Goal: Feedback & Contribution: Submit feedback/report problem

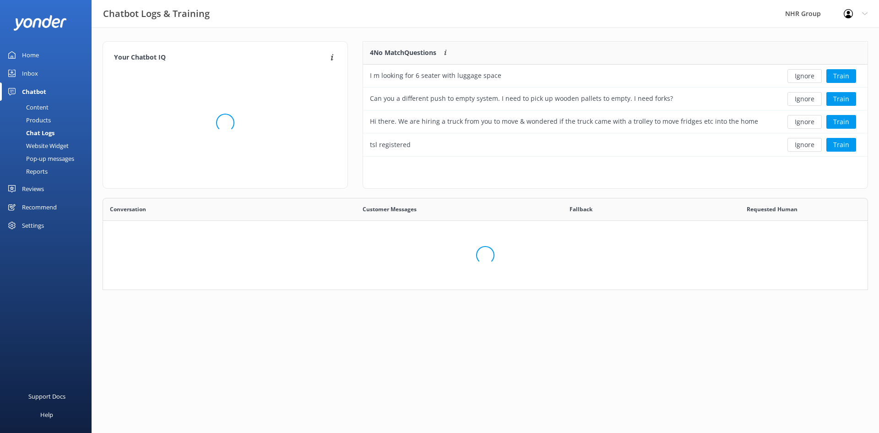
scroll to position [108, 493]
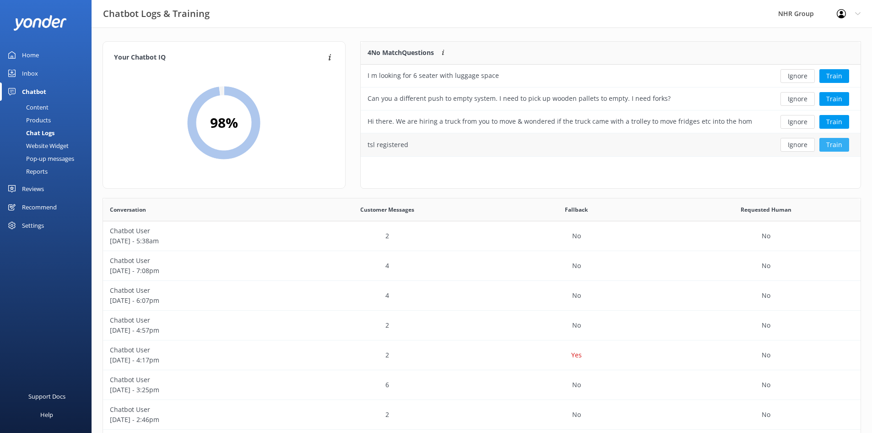
click at [826, 148] on button "Train" at bounding box center [835, 145] width 30 height 14
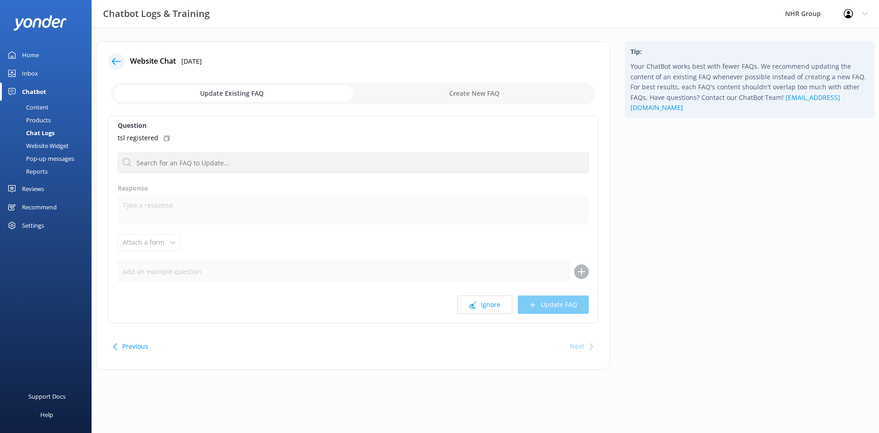
click at [453, 84] on input "checkbox" at bounding box center [353, 93] width 485 height 22
checkbox input "true"
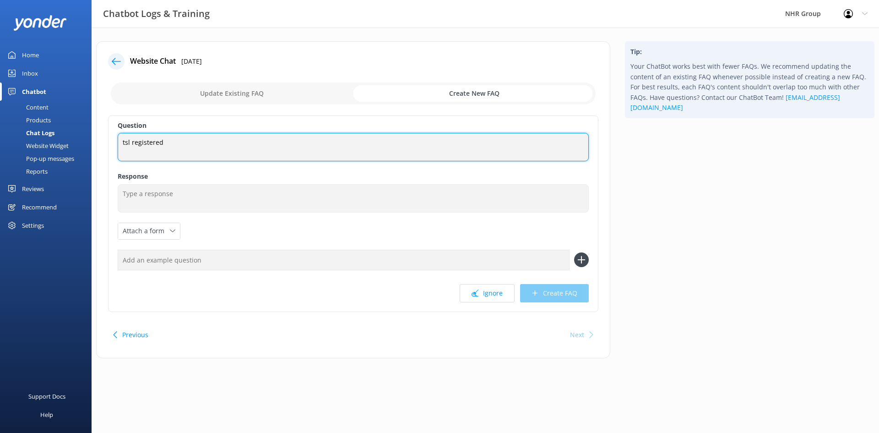
click at [176, 141] on textarea "tsl registered" at bounding box center [353, 147] width 471 height 28
type textarea "tsl registered, transport service licence"
drag, startPoint x: 242, startPoint y: 144, endPoint x: 259, endPoint y: 146, distance: 17.5
click at [243, 144] on textarea "tsl registered, transport service licence" at bounding box center [353, 147] width 471 height 28
drag, startPoint x: 226, startPoint y: 144, endPoint x: 244, endPoint y: 140, distance: 18.2
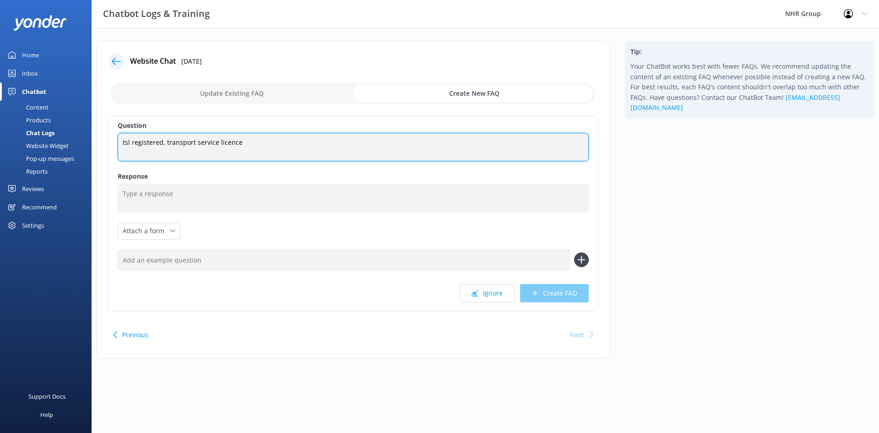
click at [244, 140] on textarea "tsl registered, transport service licence" at bounding box center [353, 147] width 471 height 28
click at [247, 141] on textarea "tsl registered, transport service licence" at bounding box center [353, 147] width 471 height 28
click at [249, 143] on textarea "tsl registered, transport service licence" at bounding box center [353, 147] width 471 height 28
click at [237, 144] on textarea "tsl registered, transport service licence" at bounding box center [353, 147] width 471 height 28
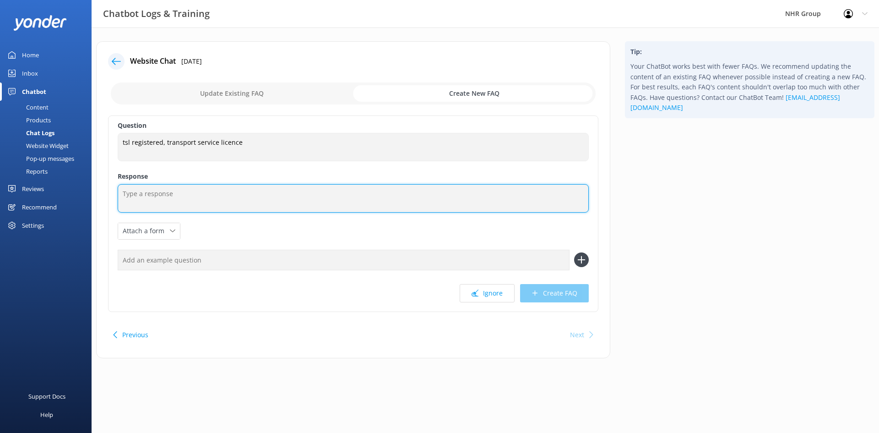
click at [165, 192] on textarea at bounding box center [353, 198] width 471 height 28
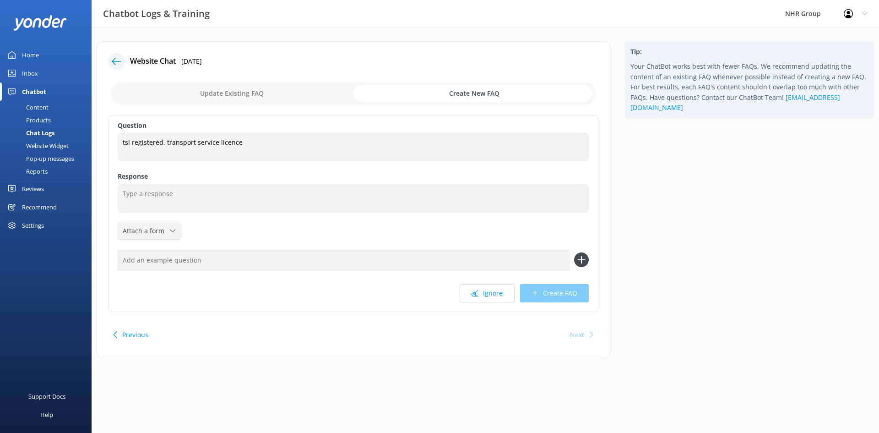
click at [174, 232] on icon at bounding box center [172, 230] width 5 height 5
click at [166, 249] on div "Leave contact details" at bounding box center [151, 250] width 56 height 9
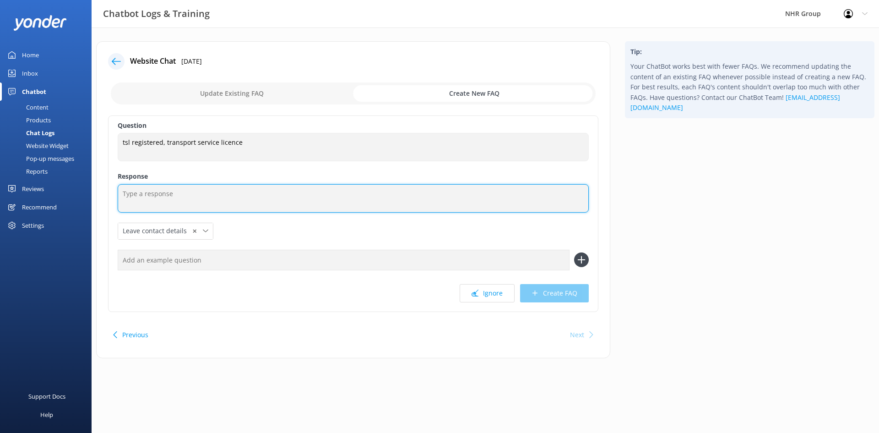
click at [154, 193] on textarea at bounding box center [353, 198] width 471 height 28
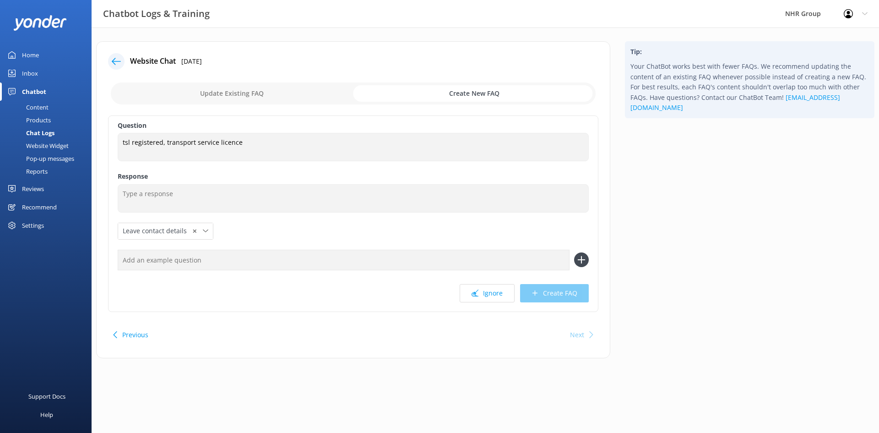
click at [227, 229] on div "Question tsl registered, transport service licence tsl registered, transport se…" at bounding box center [353, 213] width 490 height 196
click at [207, 258] on input "text" at bounding box center [344, 260] width 452 height 21
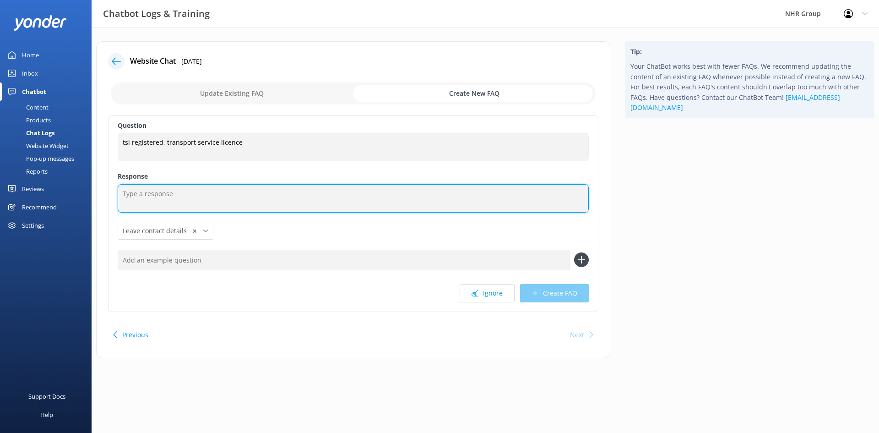
click at [141, 193] on textarea at bounding box center [353, 198] width 471 height 28
click at [163, 191] on textarea at bounding box center [353, 198] width 471 height 28
type textarea "N"
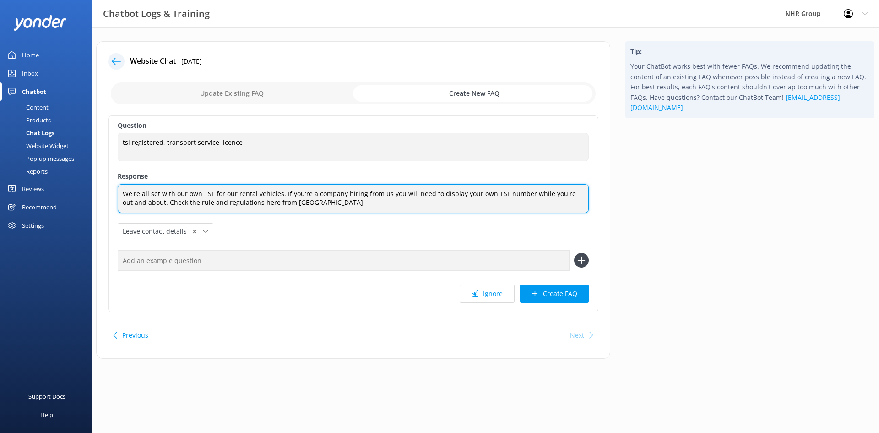
paste textarea "https://nzta.govt.nz/commercial-driving/transport-service-licences"
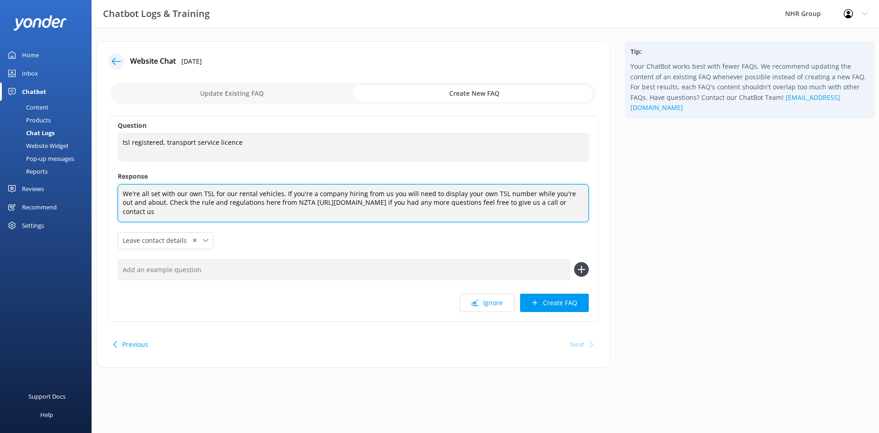
paste textarea "[URL][DOMAIN_NAME]"
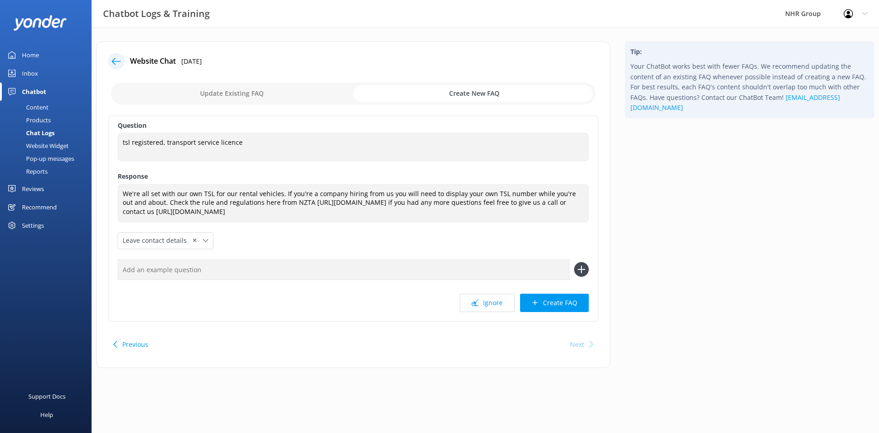
click at [336, 228] on div "Question tsl registered, transport service licence tsl registered, transport se…" at bounding box center [353, 218] width 490 height 206
click at [203, 239] on icon at bounding box center [205, 240] width 5 height 5
click at [183, 257] on link "Leave contact details" at bounding box center [165, 260] width 93 height 18
click at [193, 240] on span "✕" at bounding box center [194, 240] width 5 height 9
click at [253, 240] on div "Question tsl registered, transport service licence tsl registered, transport se…" at bounding box center [353, 218] width 490 height 206
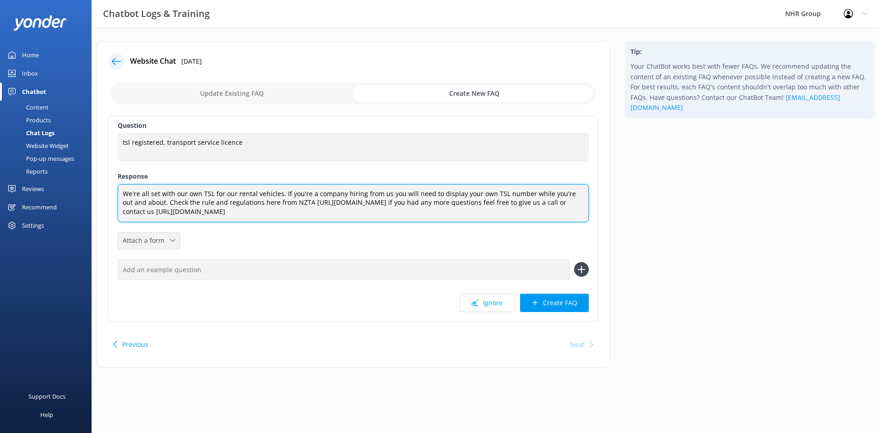
click at [152, 203] on textarea "We're all set with our own TSL for our rental vehicles. If you're a company hir…" at bounding box center [353, 203] width 471 height 38
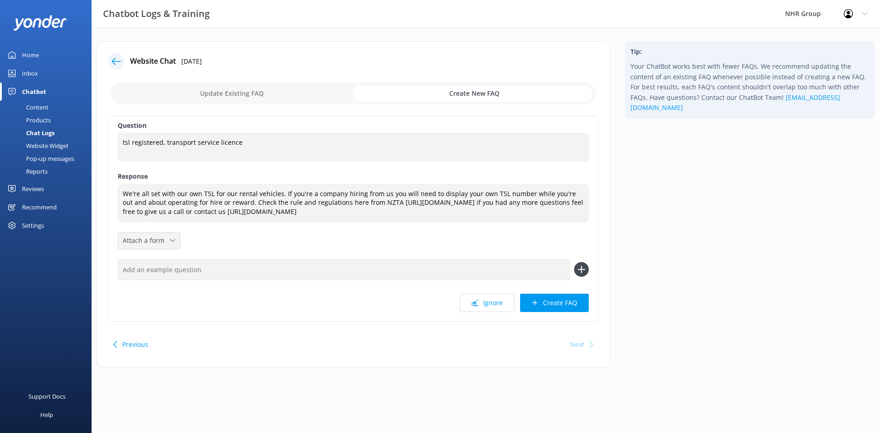
click at [286, 236] on div "Question tsl registered, transport service licence tsl registered, transport se…" at bounding box center [353, 218] width 490 height 206
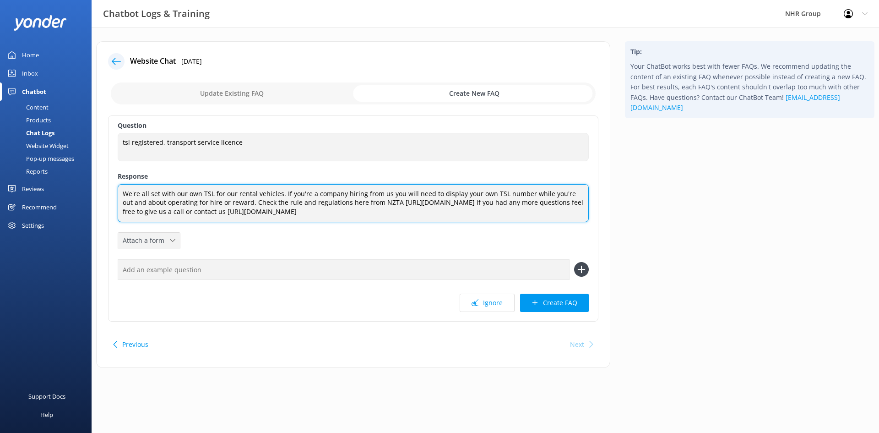
click at [285, 201] on textarea "We're all set with our own TSL for our rental vehicles. If you're a company hir…" at bounding box center [353, 203] width 471 height 38
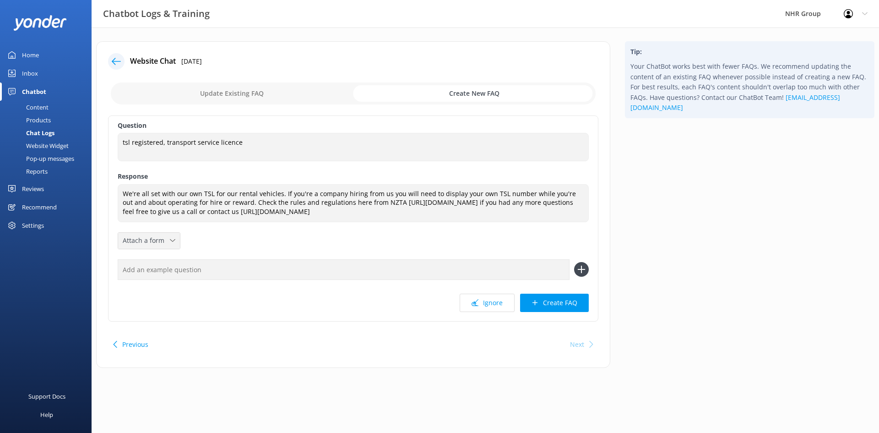
click at [322, 224] on div "Question tsl registered, transport service licence tsl registered, transport se…" at bounding box center [353, 218] width 490 height 206
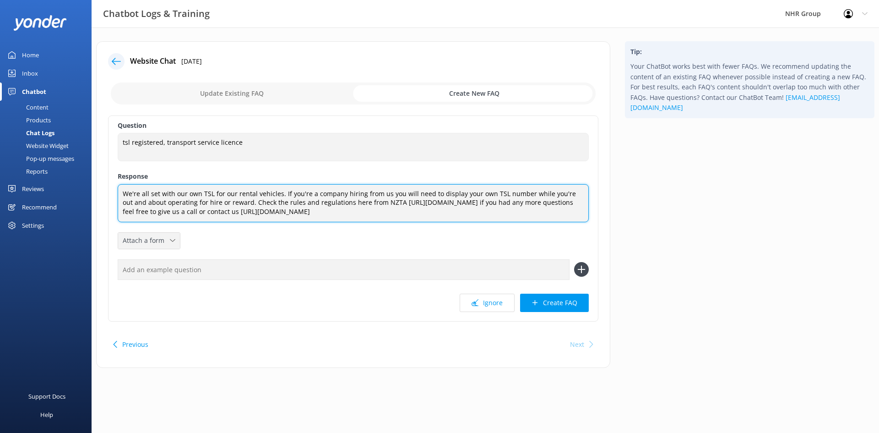
drag, startPoint x: 336, startPoint y: 201, endPoint x: 244, endPoint y: 200, distance: 92.0
click at [244, 200] on textarea "We're all set with our own TSL for our rental vehicles. If you're a company hir…" at bounding box center [353, 203] width 471 height 38
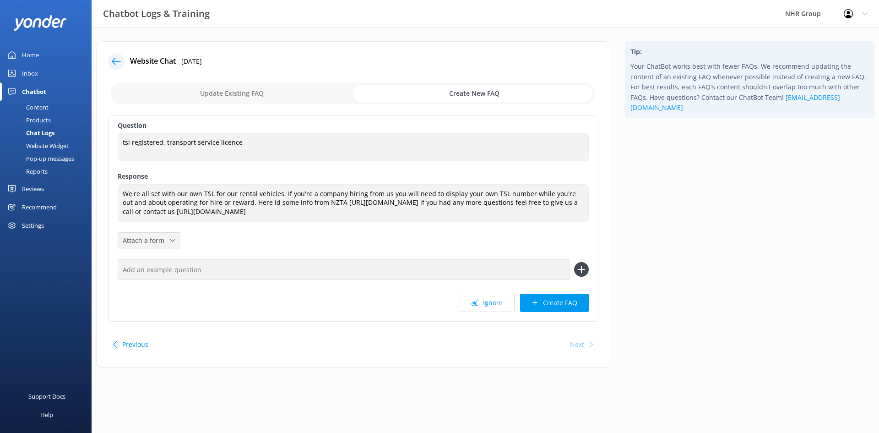
click at [398, 230] on div "Question tsl registered, transport service licence tsl registered, transport se…" at bounding box center [353, 218] width 490 height 206
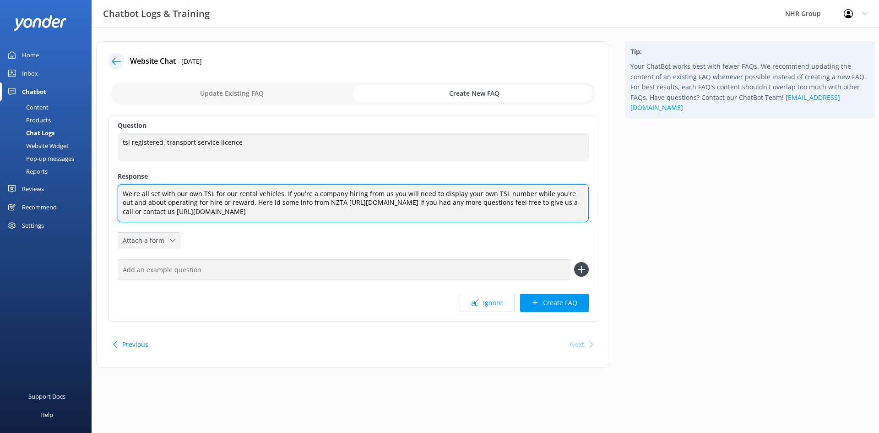
click at [243, 212] on textarea "We're all set with our own TSL for our rental vehicles. If you're a company hir…" at bounding box center [353, 203] width 471 height 38
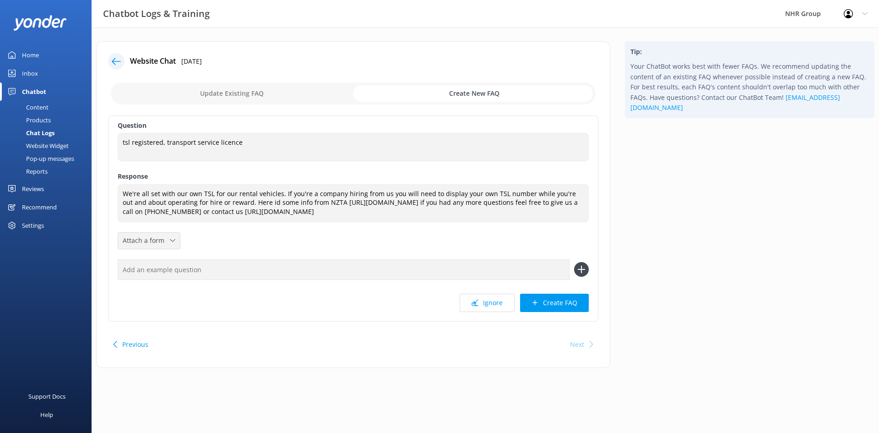
click at [284, 238] on div "Question tsl registered, transport service licence tsl registered, transport se…" at bounding box center [353, 218] width 490 height 206
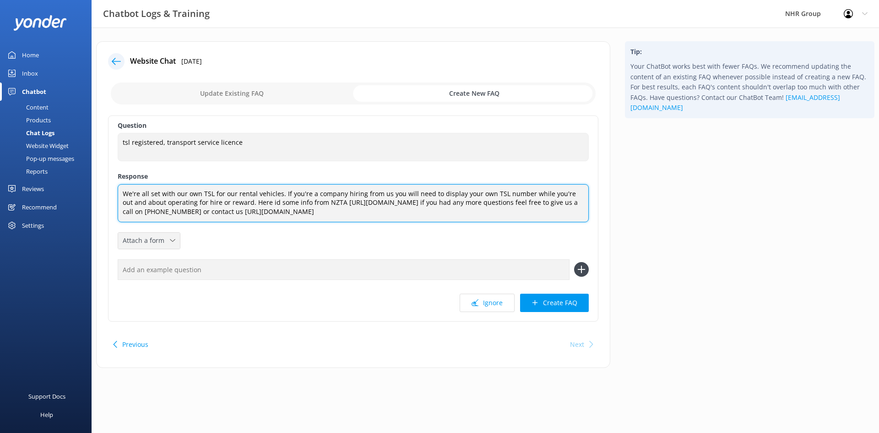
click at [334, 212] on textarea "We're all set with our own TSL for our rental vehicles. If you're a company hir…" at bounding box center [353, 203] width 471 height 38
type textarea "We're all set with our own TSL for our rental vehicles. If you're a company hir…"
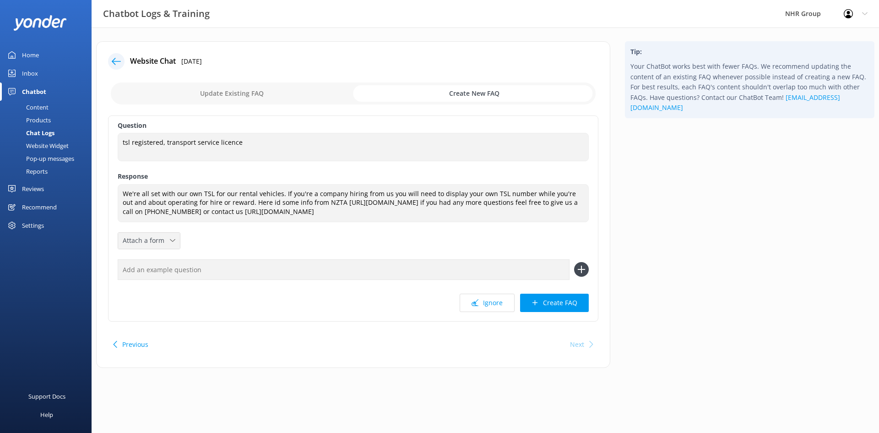
click at [726, 236] on div "Tip: Your ChatBot works best with fewer FAQs. We recommend updating the content…" at bounding box center [750, 209] width 264 height 336
click at [563, 303] on button "Create FAQ" at bounding box center [554, 303] width 69 height 18
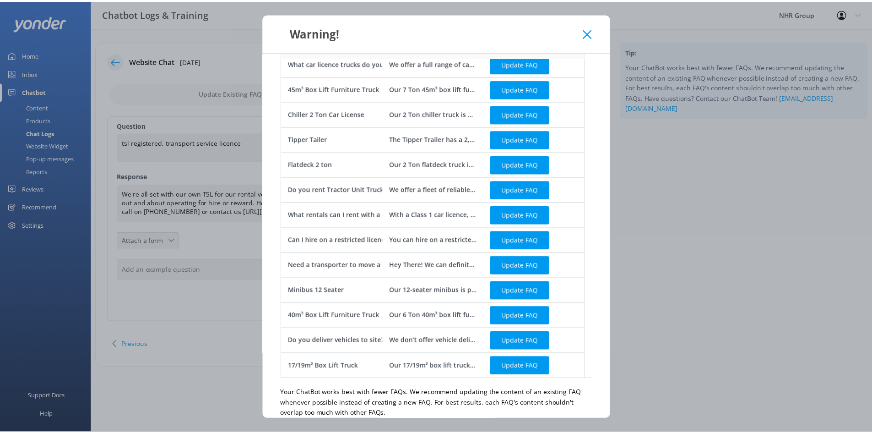
scroll to position [92, 0]
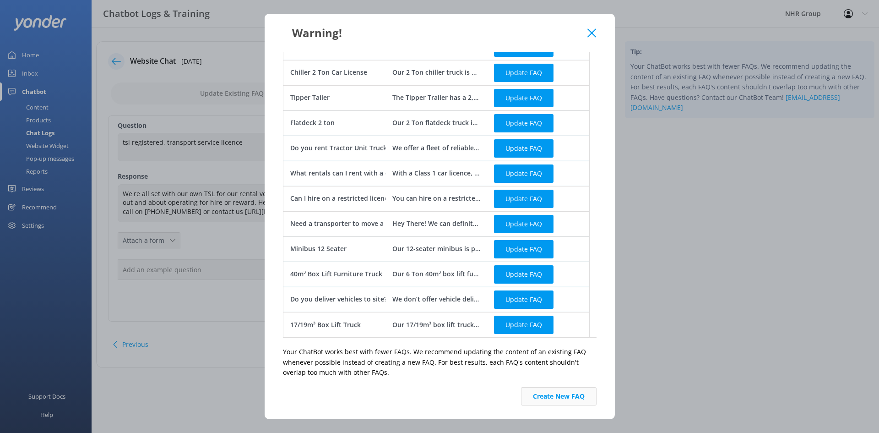
click at [537, 399] on button "Create New FAQ" at bounding box center [559, 396] width 76 height 18
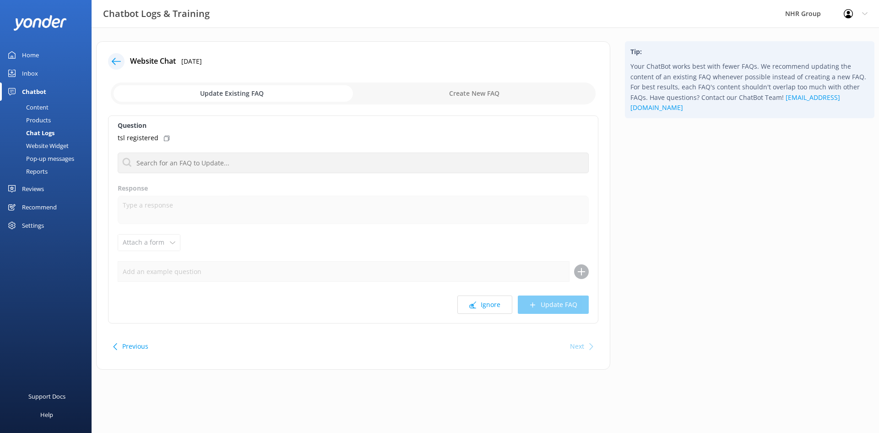
click at [42, 103] on div "Content" at bounding box center [26, 107] width 43 height 13
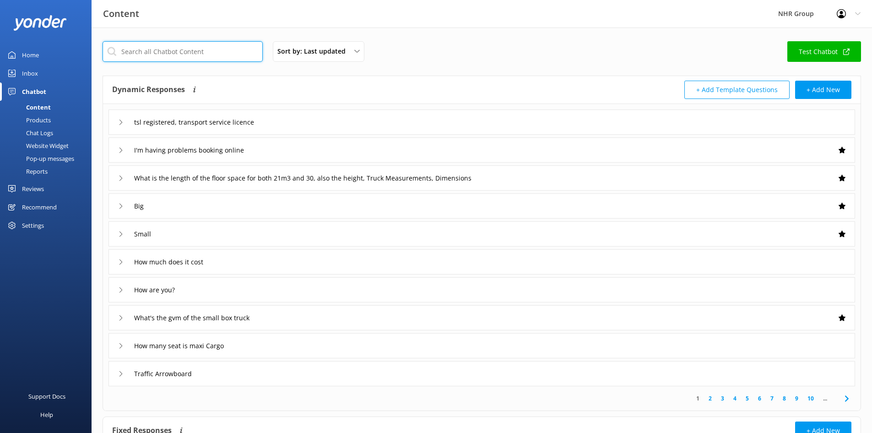
click at [198, 56] on input "text" at bounding box center [183, 51] width 160 height 21
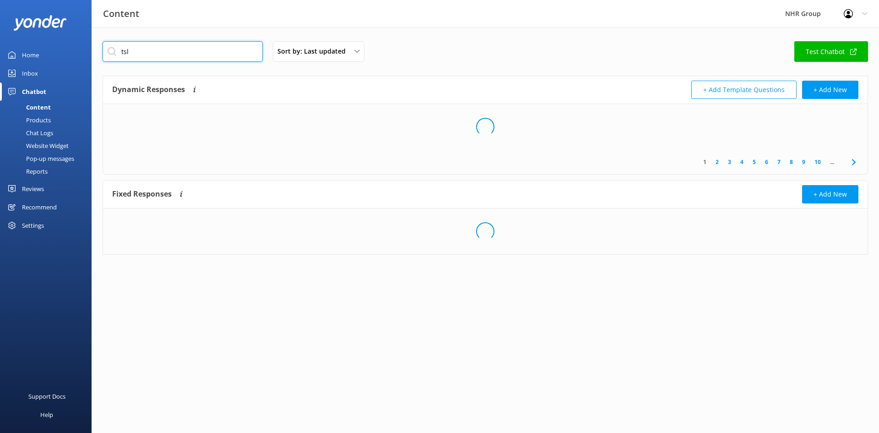
type input "tsl"
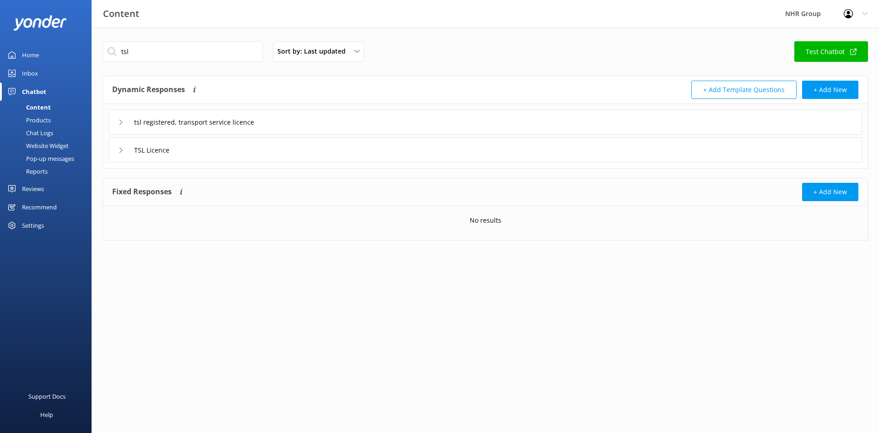
click at [195, 154] on div "TSL Licence" at bounding box center [486, 149] width 754 height 25
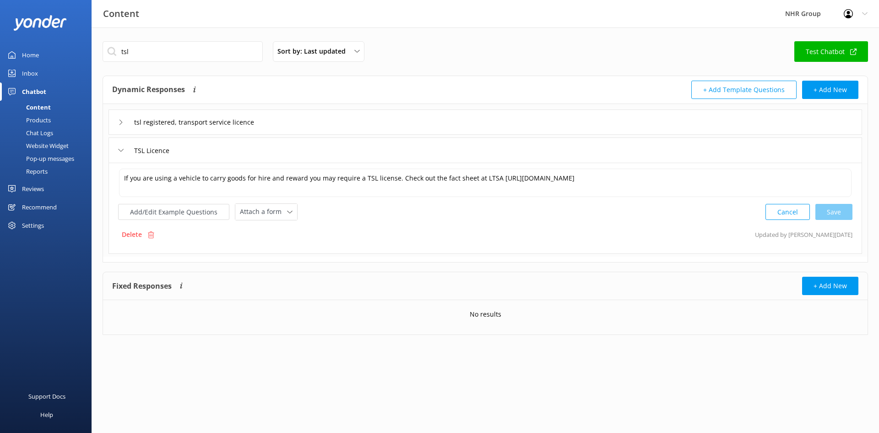
click at [214, 146] on div "TSL Licence" at bounding box center [486, 149] width 754 height 25
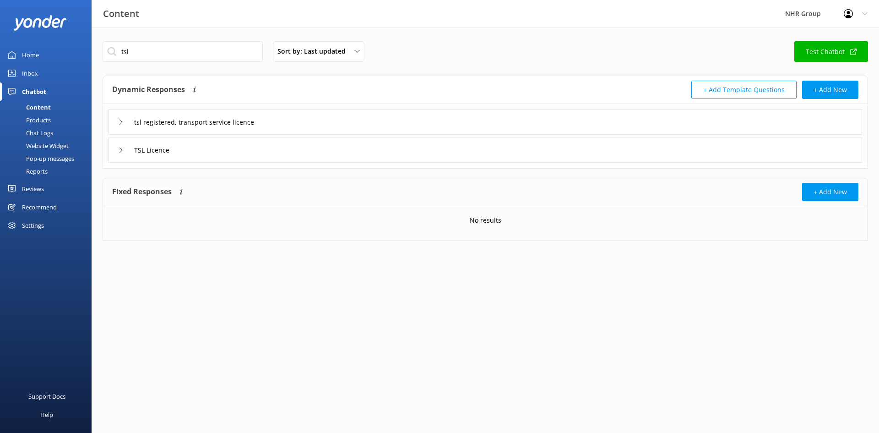
click at [326, 115] on div "tsl registered, transport service licence" at bounding box center [486, 121] width 754 height 25
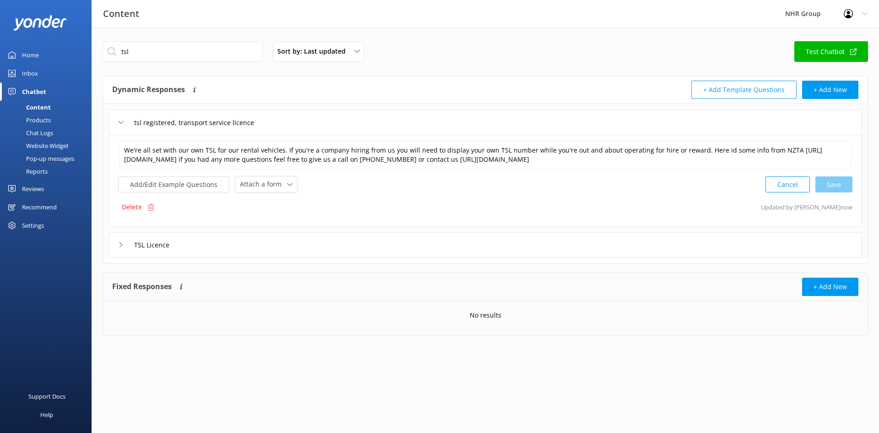
click at [315, 121] on div "tsl registered, transport service licence" at bounding box center [486, 121] width 754 height 25
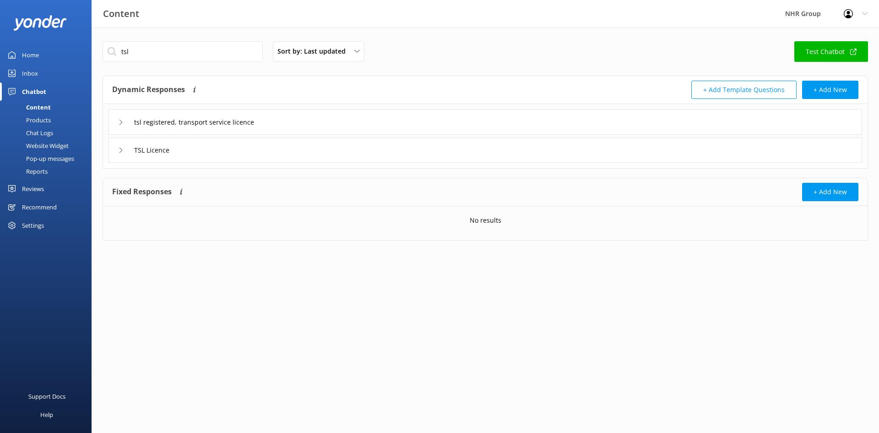
click at [228, 152] on div "TSL Licence" at bounding box center [486, 149] width 754 height 25
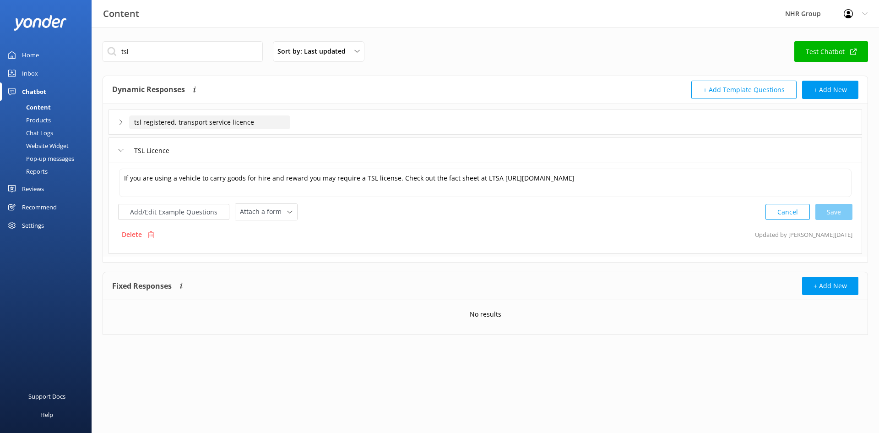
click at [270, 121] on input "tsl registered, transport service licence" at bounding box center [209, 122] width 161 height 14
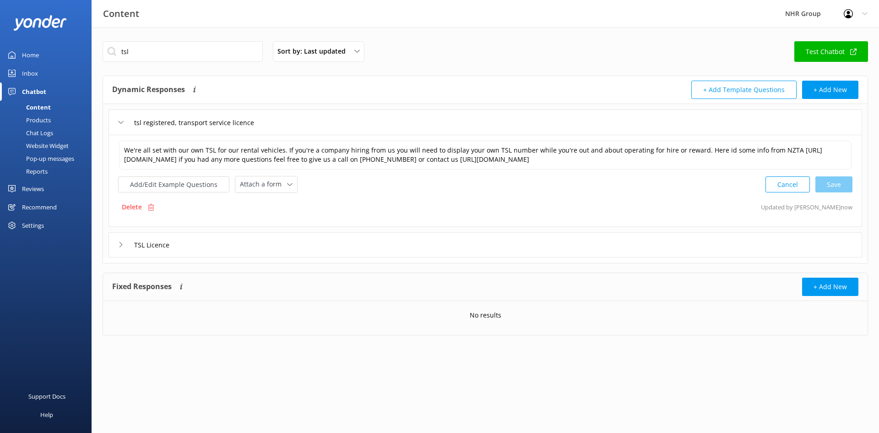
click at [321, 114] on div "tsl registered, transport service licence" at bounding box center [486, 121] width 754 height 25
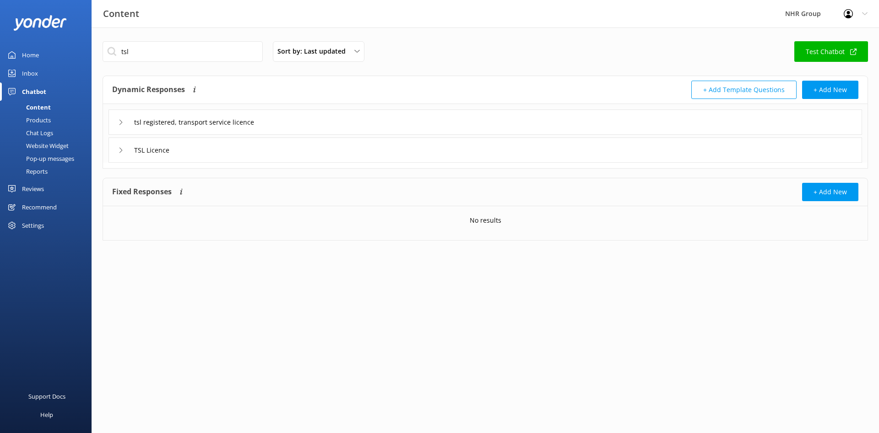
click at [223, 152] on div "TSL Licence" at bounding box center [486, 149] width 754 height 25
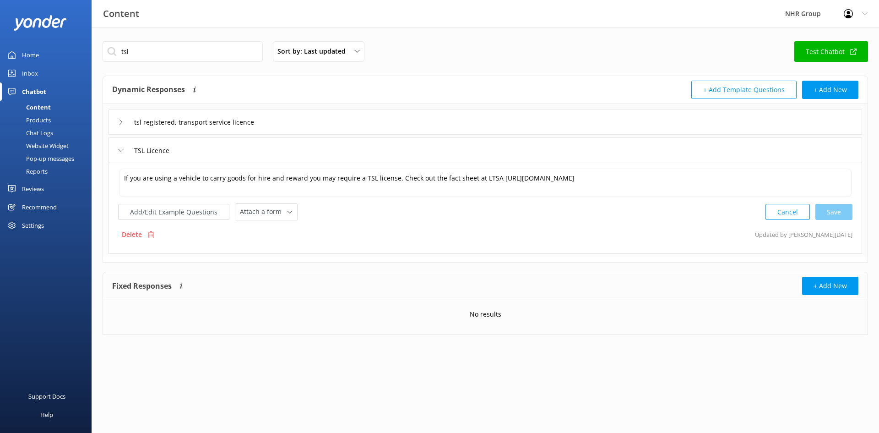
click at [221, 146] on div "TSL Licence" at bounding box center [486, 149] width 754 height 25
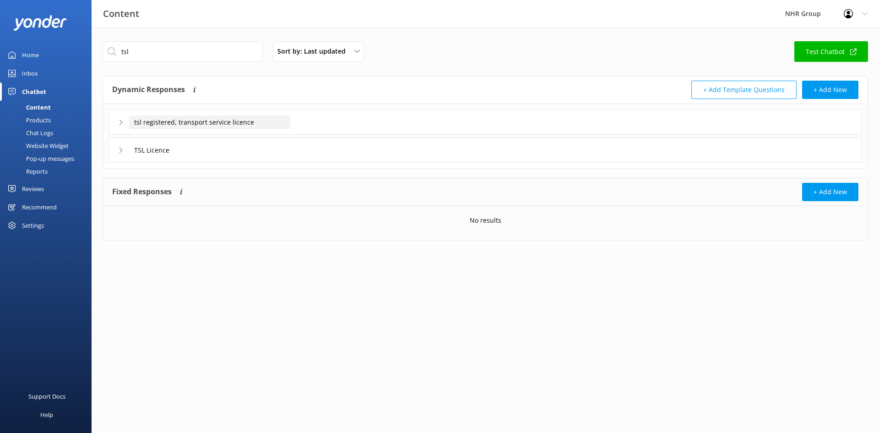
click at [278, 120] on input "tsl registered, transport service licence" at bounding box center [209, 122] width 161 height 14
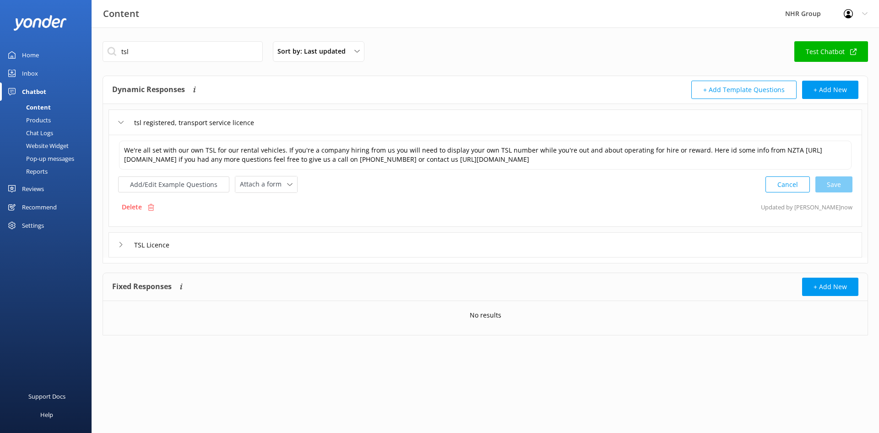
click at [310, 122] on div "tsl registered, transport service licence" at bounding box center [486, 121] width 754 height 25
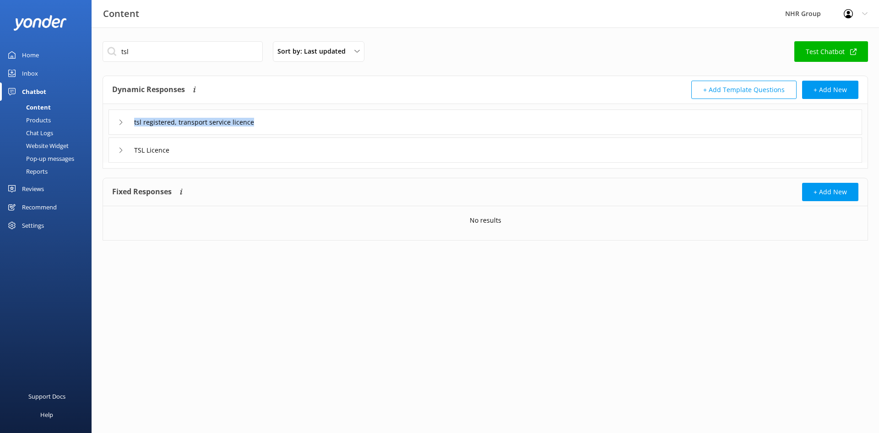
click at [310, 122] on div "tsl registered, transport service licence" at bounding box center [486, 121] width 754 height 25
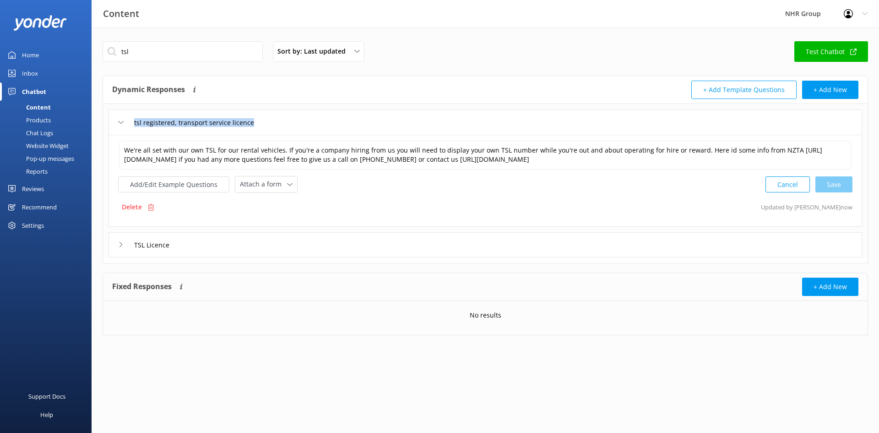
click at [310, 122] on div "tsl registered, transport service licence" at bounding box center [486, 121] width 754 height 25
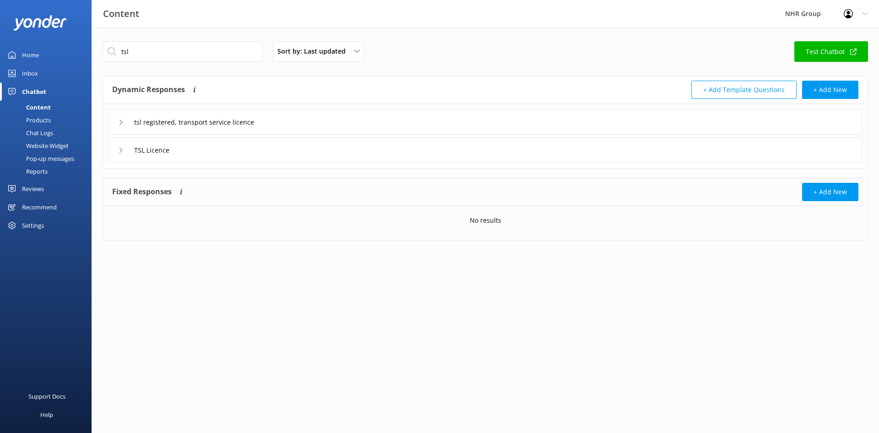
click at [313, 120] on div "tsl registered, transport service licence" at bounding box center [486, 121] width 754 height 25
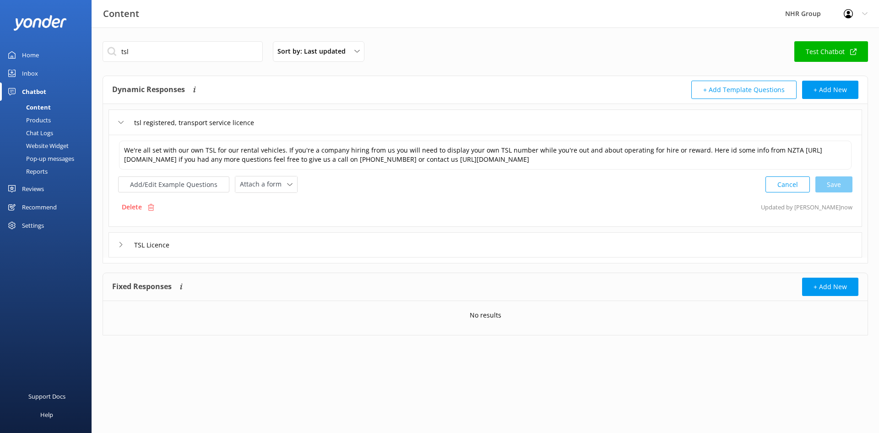
click at [311, 120] on div "tsl registered, transport service licence" at bounding box center [486, 121] width 754 height 25
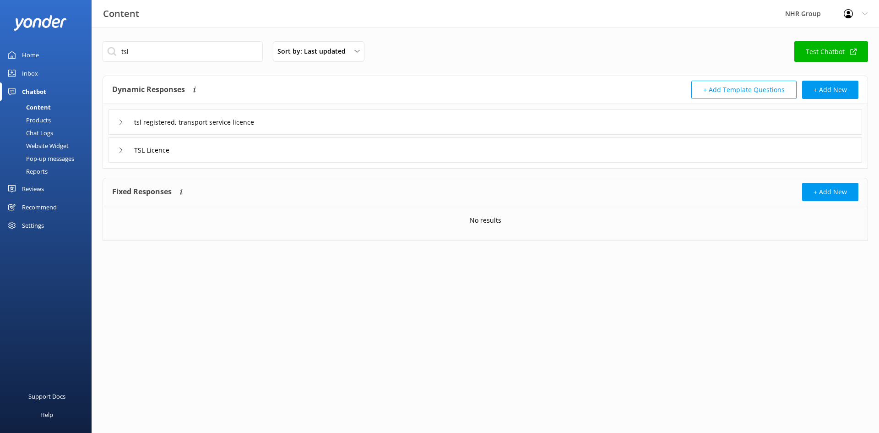
click at [274, 154] on div "TSL Licence" at bounding box center [486, 149] width 754 height 25
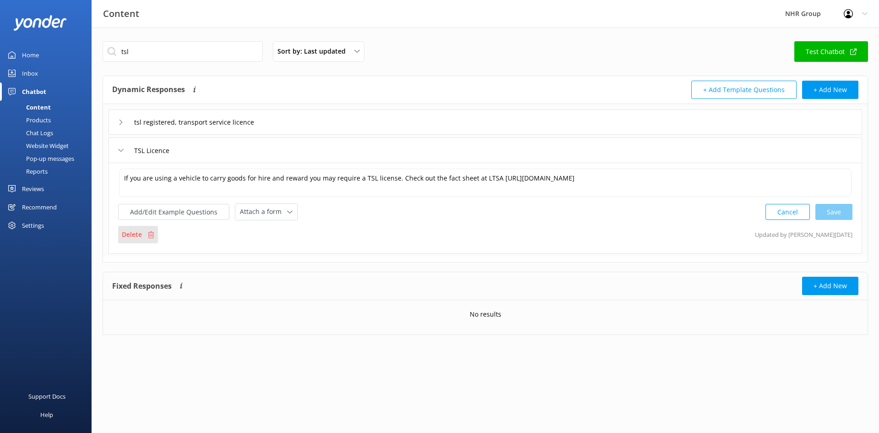
click at [147, 234] on div "Delete" at bounding box center [138, 234] width 40 height 17
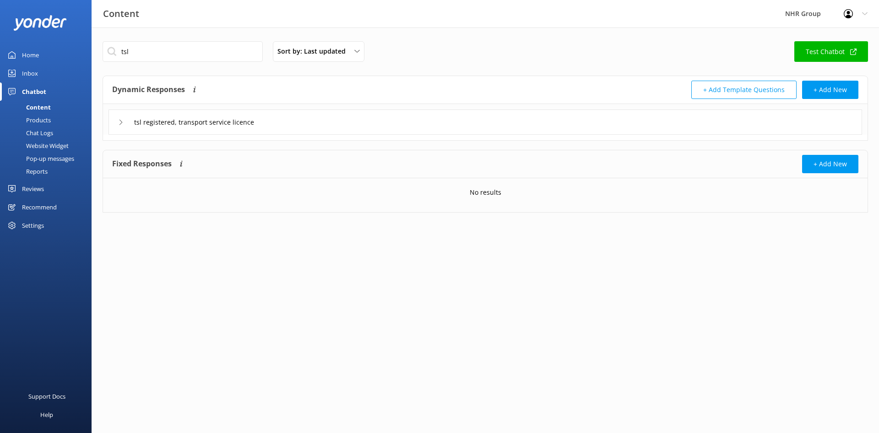
click at [38, 135] on div "Chat Logs" at bounding box center [29, 132] width 48 height 13
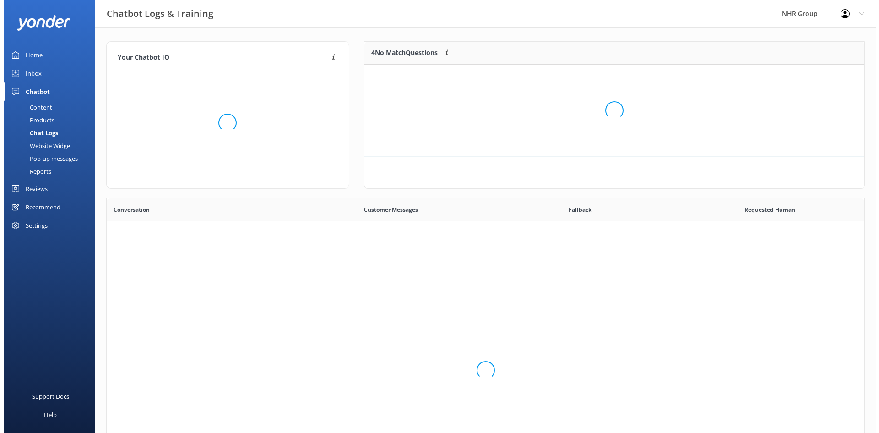
scroll to position [314, 751]
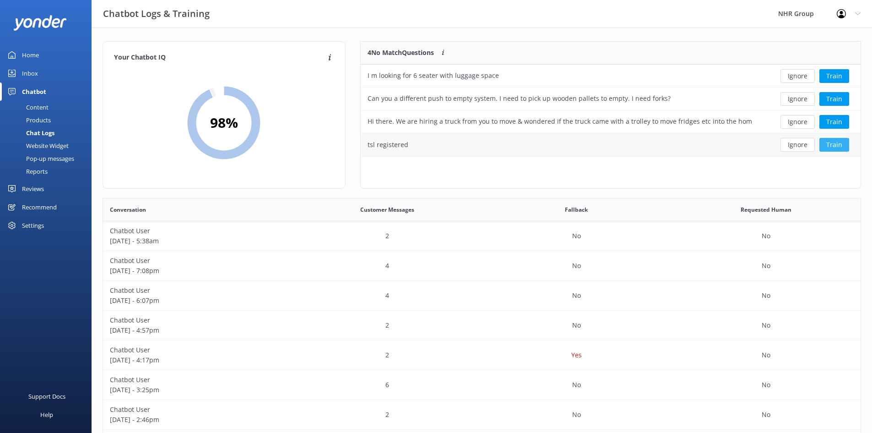
click at [832, 145] on button "Train" at bounding box center [835, 145] width 30 height 14
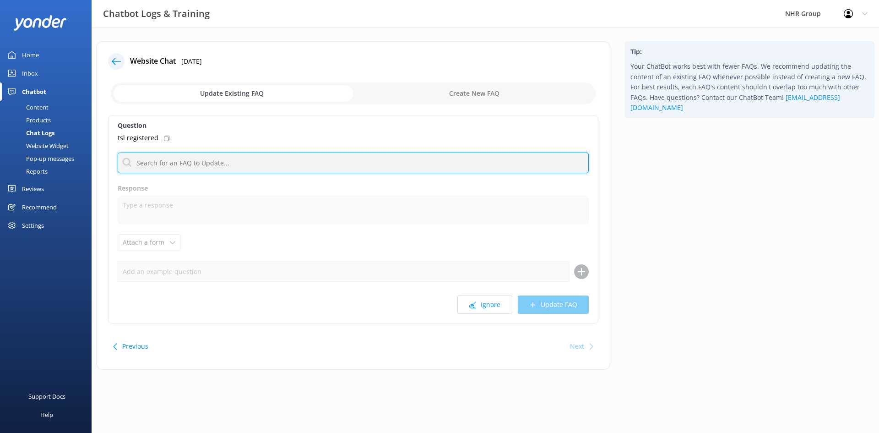
click at [177, 162] on input "text" at bounding box center [353, 162] width 471 height 21
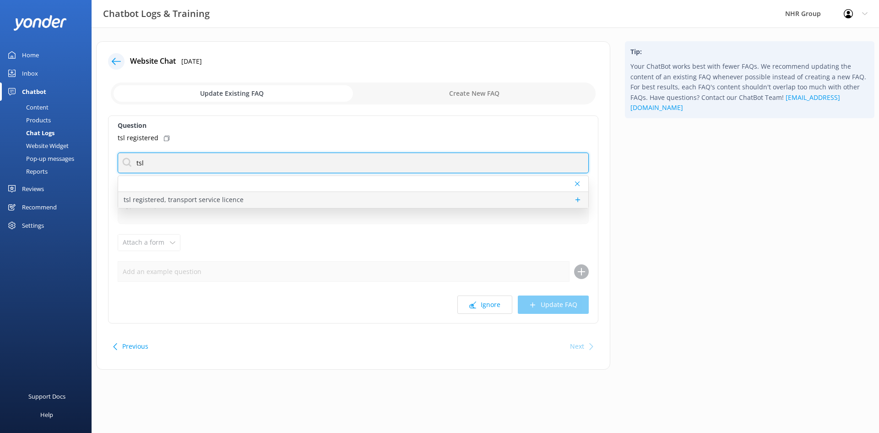
type input "tsl"
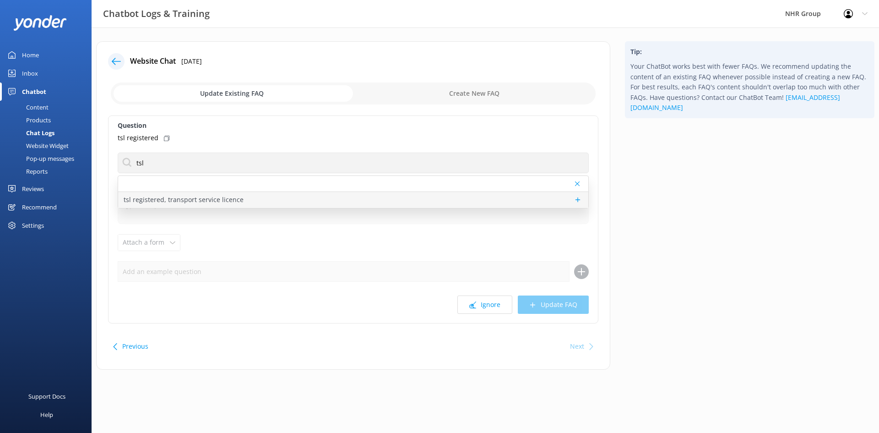
click at [167, 203] on p "tsl registered, transport service licence" at bounding box center [184, 200] width 120 height 10
type textarea "We're all set with our own TSL for our rental vehicles. If you're a company hir…"
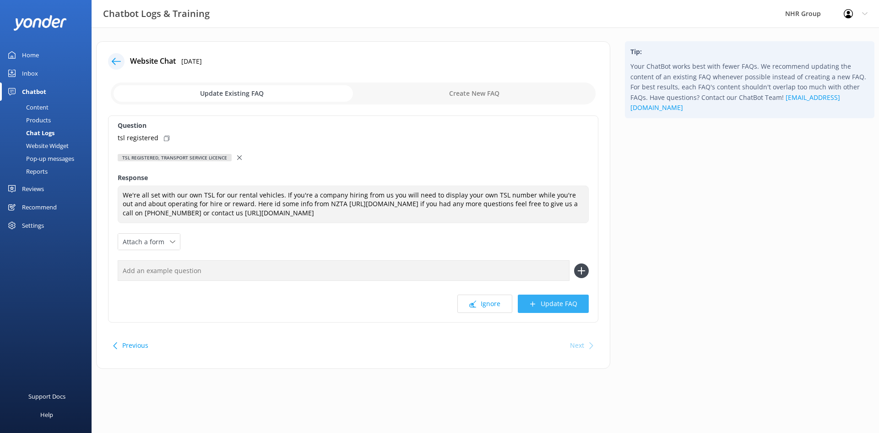
click at [551, 305] on button "Update FAQ" at bounding box center [553, 303] width 71 height 18
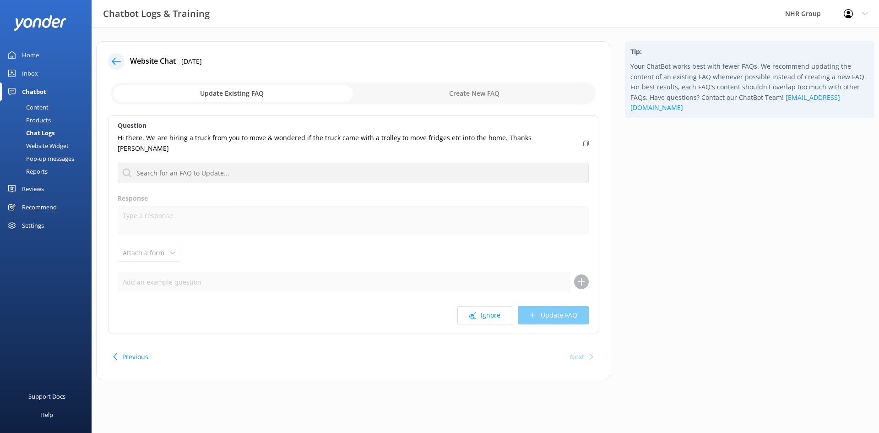
click at [542, 136] on div "Hi there. We are hiring a truck from you to move & wondered if the truck came w…" at bounding box center [353, 143] width 471 height 21
click at [421, 96] on input "checkbox" at bounding box center [353, 93] width 485 height 22
checkbox input "true"
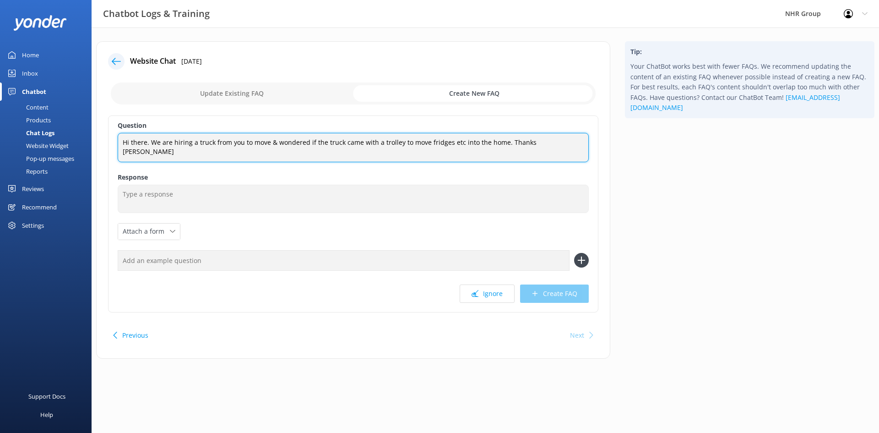
click at [543, 142] on textarea "Hi there. We are hiring a truck from you to move & wondered if the truck came w…" at bounding box center [353, 147] width 471 height 29
click at [151, 144] on textarea "Hi there. We are hiring a truck from you to move & wondered if the truck came w…" at bounding box center [353, 147] width 471 height 28
type textarea "Hiring a truck from you to move & wondered if the truck came with a trolley to …"
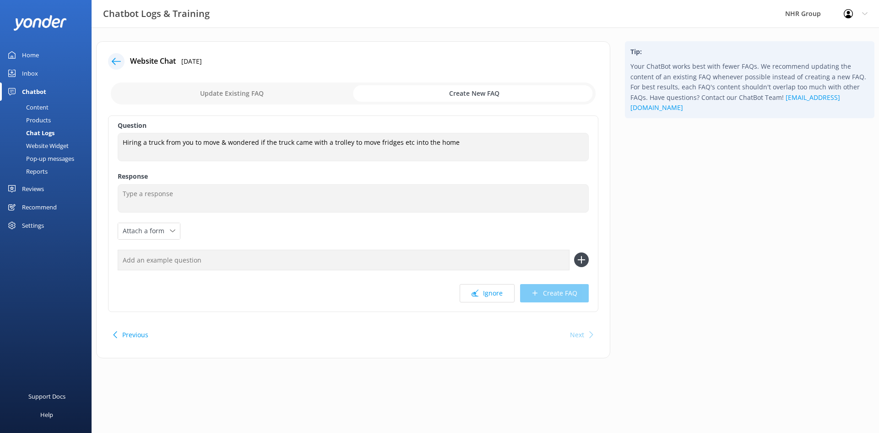
click at [190, 177] on label "Response" at bounding box center [353, 176] width 471 height 10
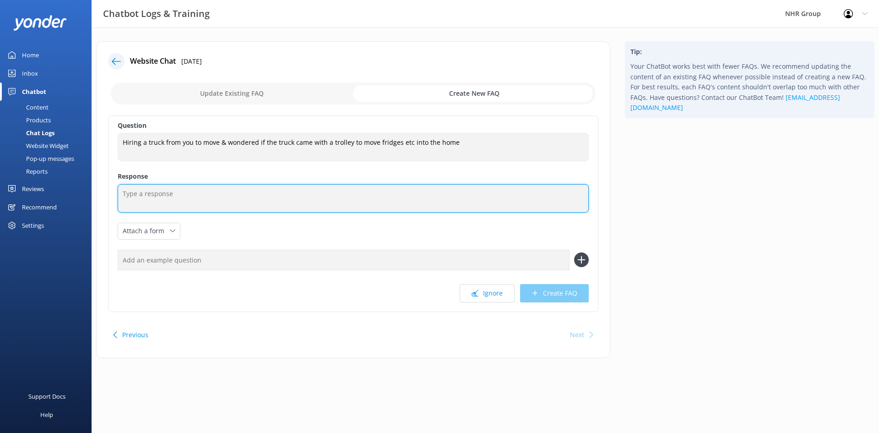
click at [177, 196] on textarea at bounding box center [353, 198] width 471 height 28
type textarea "W"
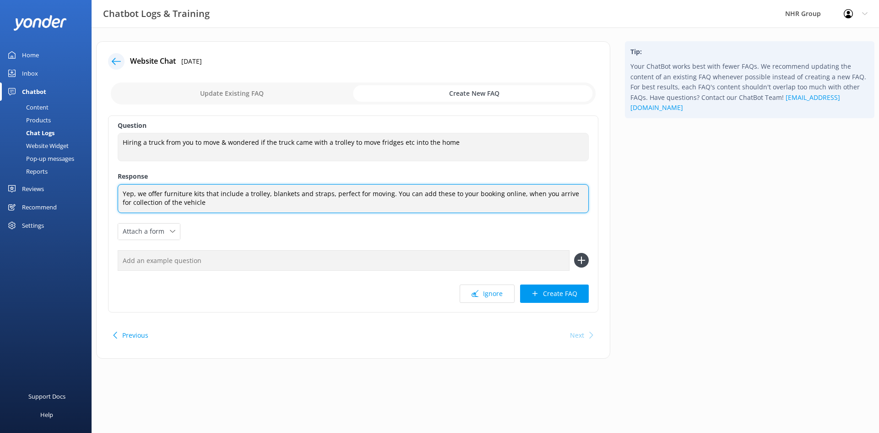
click at [515, 194] on textarea "Yep, we offer furniture kits that include a trolley, blankets and straps, perfe…" at bounding box center [353, 198] width 471 height 29
click at [197, 204] on textarea "Yep, we offer furniture kits that include a trolley, blankets and straps, perfe…" at bounding box center [353, 198] width 471 height 29
drag, startPoint x: 515, startPoint y: 194, endPoint x: 527, endPoint y: 205, distance: 16.2
click at [515, 195] on textarea "Yep, we offer furniture kits that include a trolley, blankets and straps, perfe…" at bounding box center [353, 198] width 471 height 29
click at [198, 202] on textarea "Yep, we offer furniture kits that include a trolley, blankets and straps, perfe…" at bounding box center [353, 198] width 471 height 29
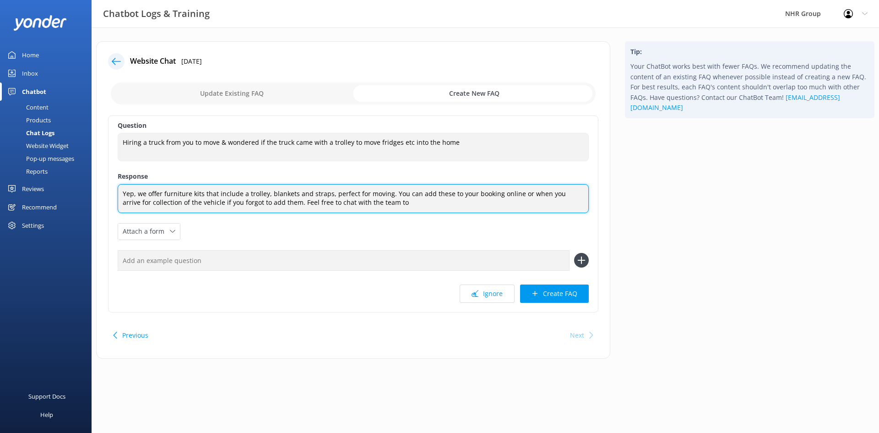
drag, startPoint x: 379, startPoint y: 206, endPoint x: 386, endPoint y: 205, distance: 7.3
click at [379, 206] on textarea "Yep, we offer furniture kits that include a trolley, blankets and straps, perfe…" at bounding box center [353, 198] width 471 height 29
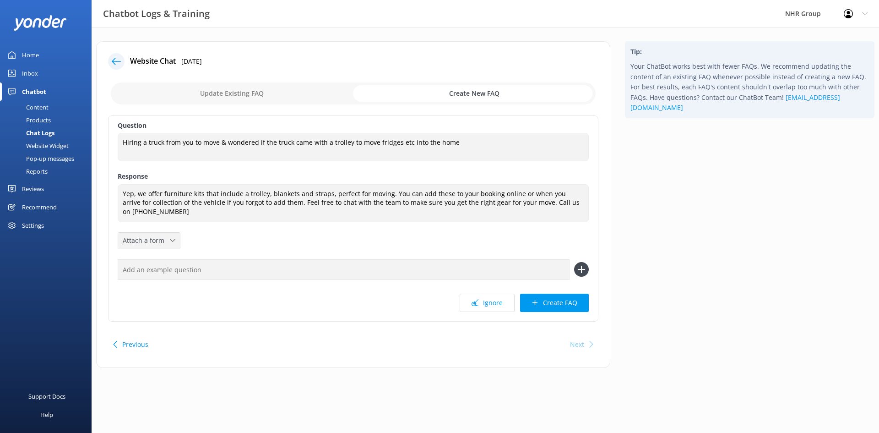
click at [171, 237] on div "Attach a form" at bounding box center [148, 240] width 57 height 11
click at [205, 245] on div "Question Hiring a truck from you to move & wondered if the truck came with a tr…" at bounding box center [353, 218] width 490 height 206
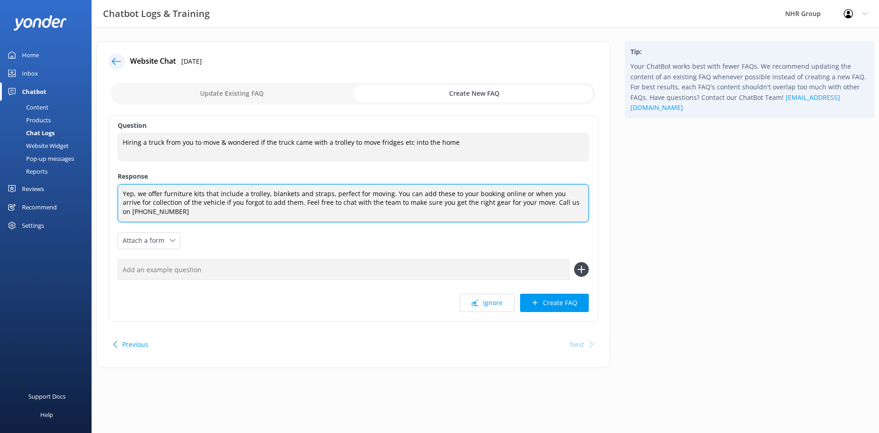
click at [147, 216] on textarea "Yep, we offer furniture kits that include a trolley, blankets and straps, perfe…" at bounding box center [353, 203] width 471 height 38
paste textarea "[URL][DOMAIN_NAME]"
type textarea "Yep, we offer furniture kits that include a trolley, blankets and straps, perfe…"
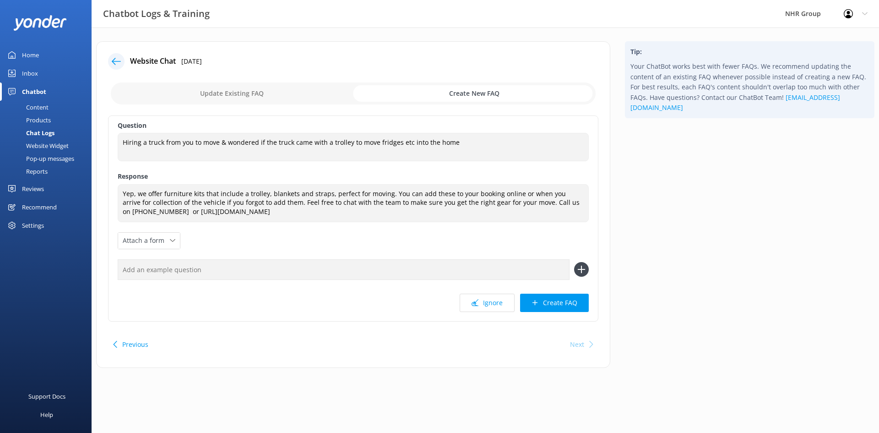
click at [255, 230] on div "Question Hiring a truck from you to move & wondered if the truck came with a tr…" at bounding box center [353, 218] width 490 height 206
click at [545, 300] on button "Create FAQ" at bounding box center [554, 303] width 69 height 18
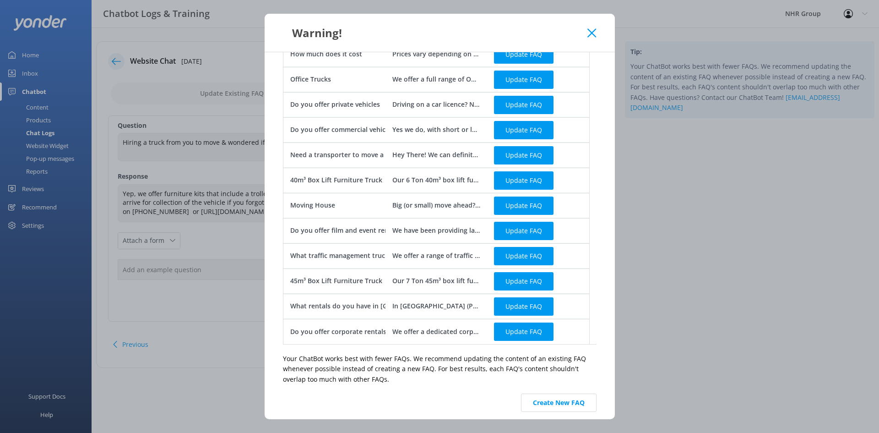
scroll to position [102, 0]
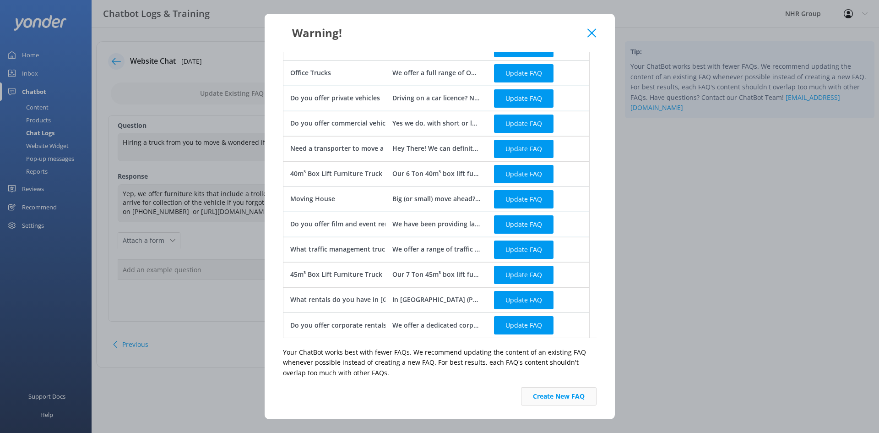
click at [537, 399] on button "Create New FAQ" at bounding box center [559, 396] width 76 height 18
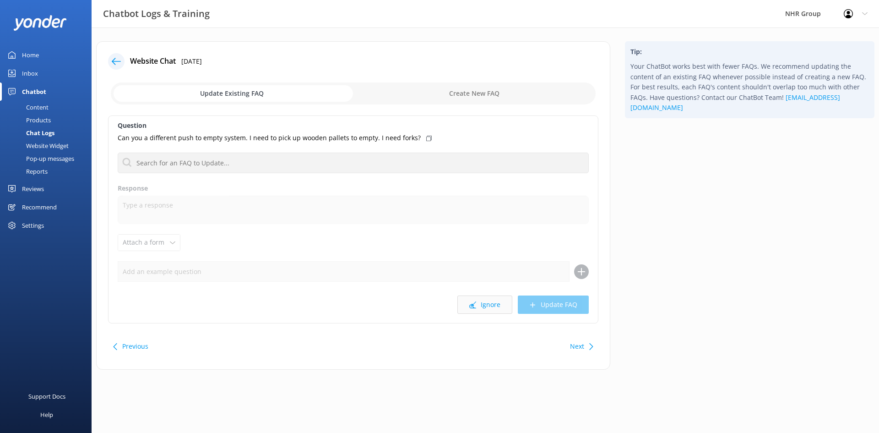
click at [477, 307] on button "Ignore" at bounding box center [484, 304] width 55 height 18
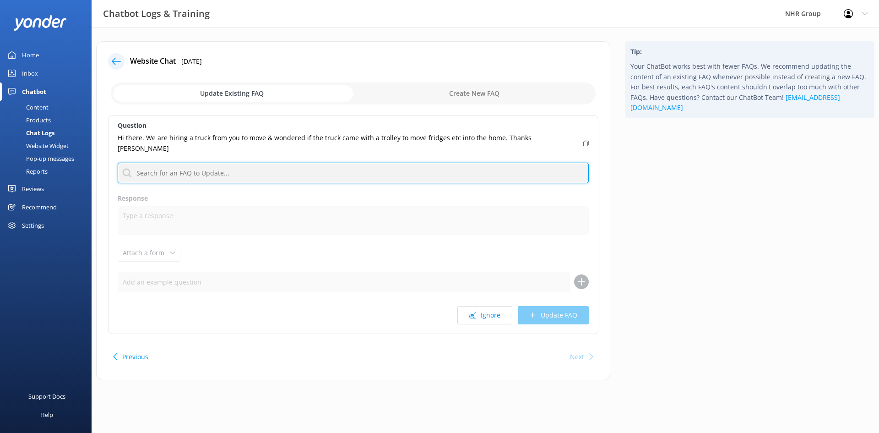
click at [231, 163] on input "text" at bounding box center [353, 173] width 471 height 21
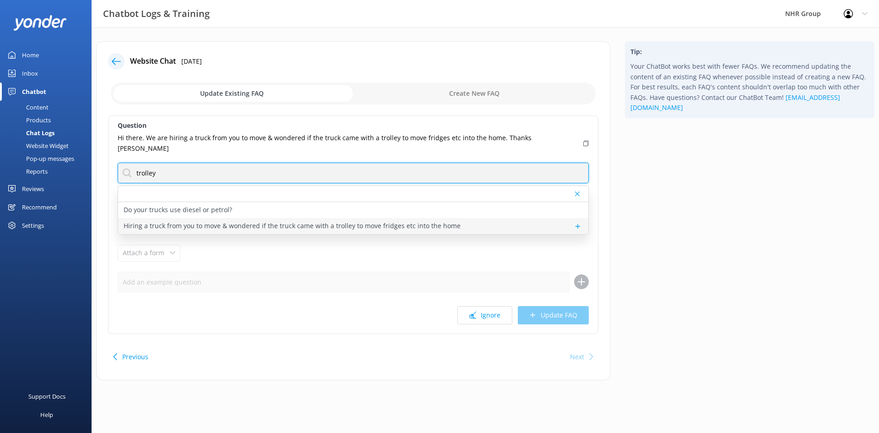
type input "trolley"
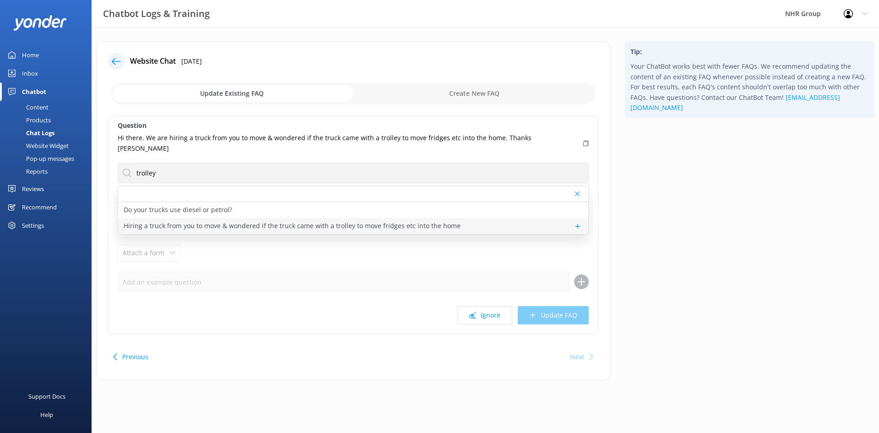
click at [192, 221] on p "Hiring a truck from you to move & wondered if the truck came with a trolley to …" at bounding box center [292, 226] width 337 height 10
type textarea "Yep, we offer furniture kits that include a trolley, blankets and straps, perfe…"
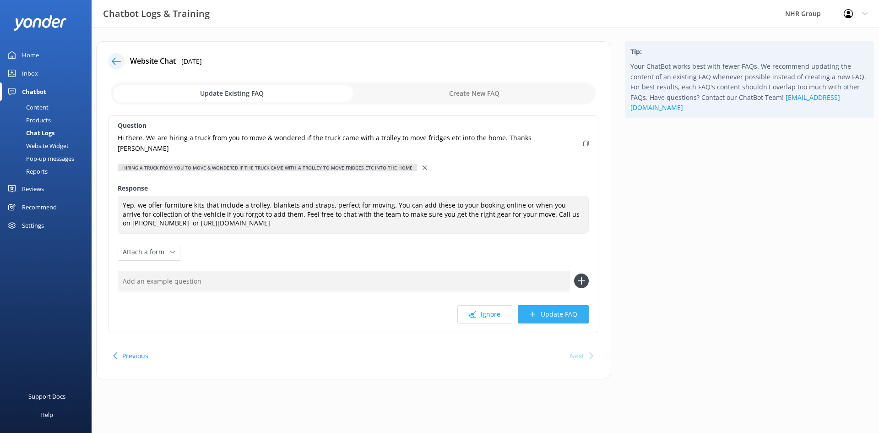
click at [559, 305] on button "Update FAQ" at bounding box center [553, 314] width 71 height 18
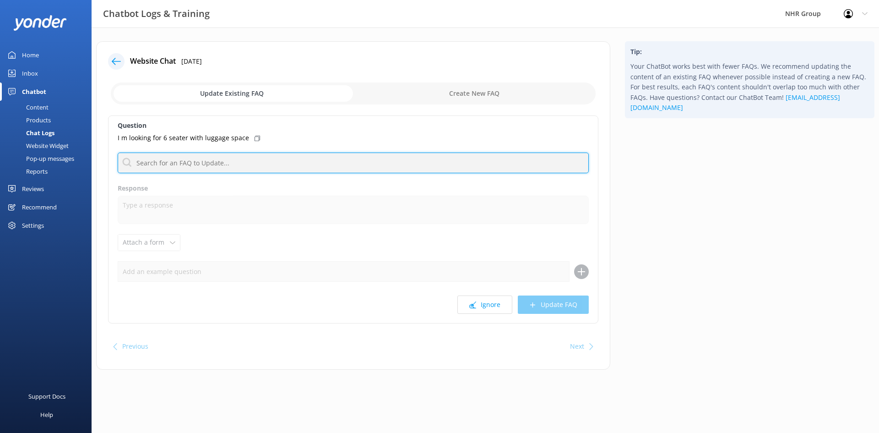
click at [168, 167] on input "text" at bounding box center [353, 162] width 471 height 21
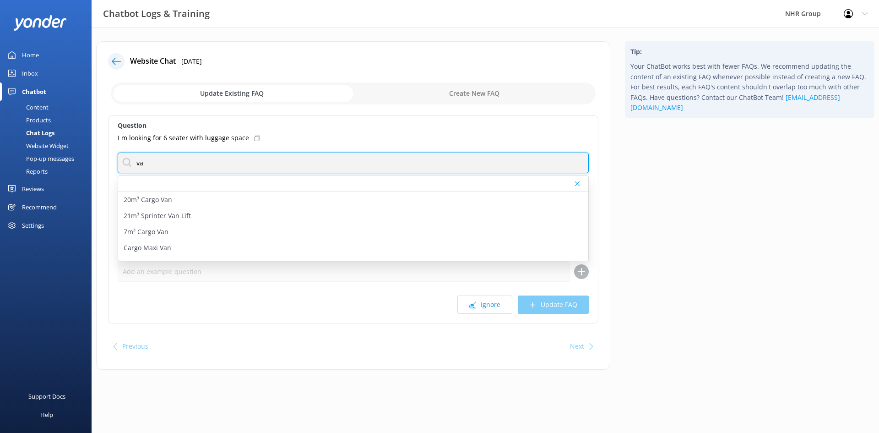
type input "v"
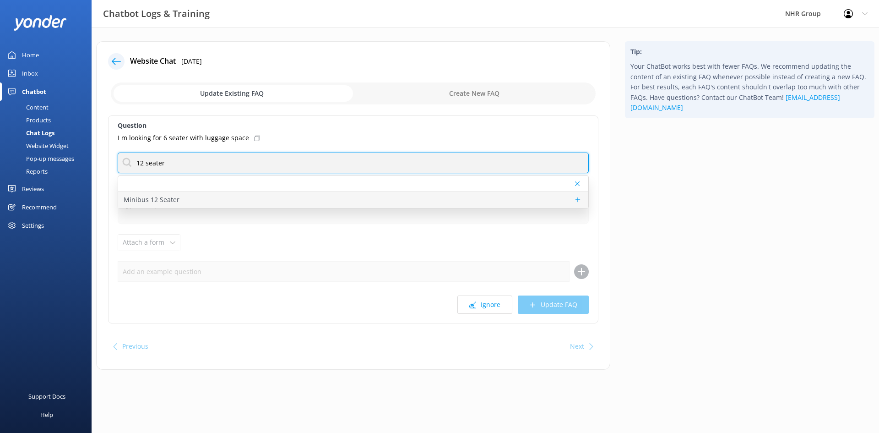
type input "12 seater"
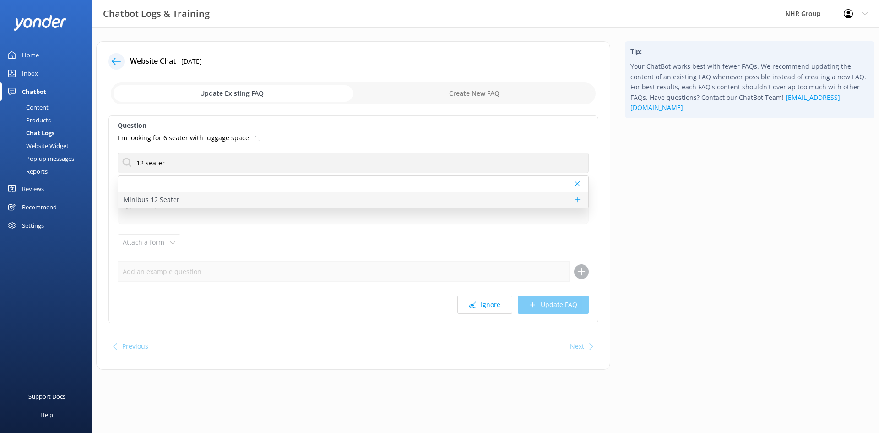
click at [160, 196] on p "Minibus 12 Seater" at bounding box center [152, 200] width 56 height 10
type textarea "Our 12-seater minibus is perfect for group travel, comfortably seating up to 12…"
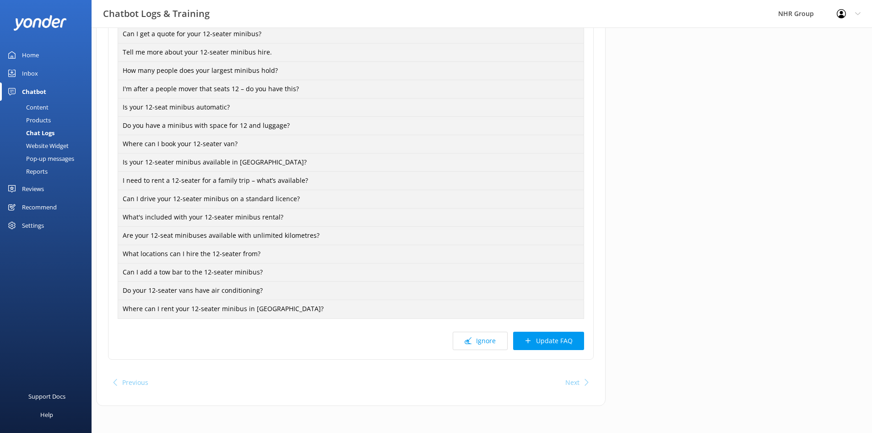
scroll to position [459, 0]
click at [552, 334] on button "Update FAQ" at bounding box center [548, 340] width 71 height 18
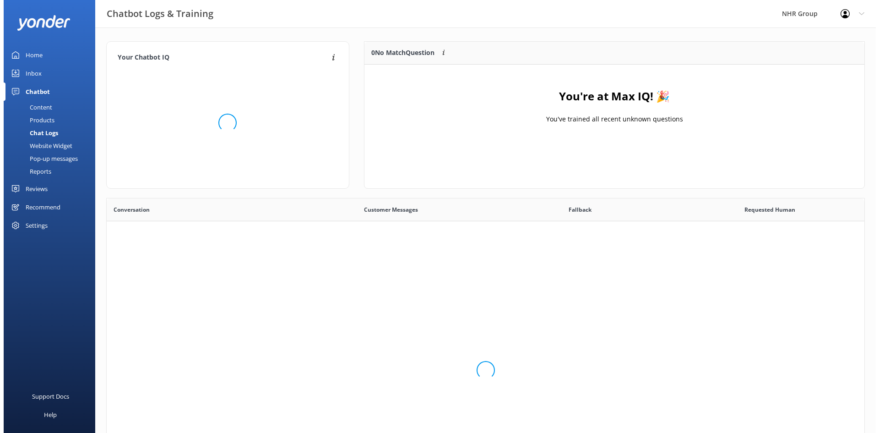
scroll to position [108, 493]
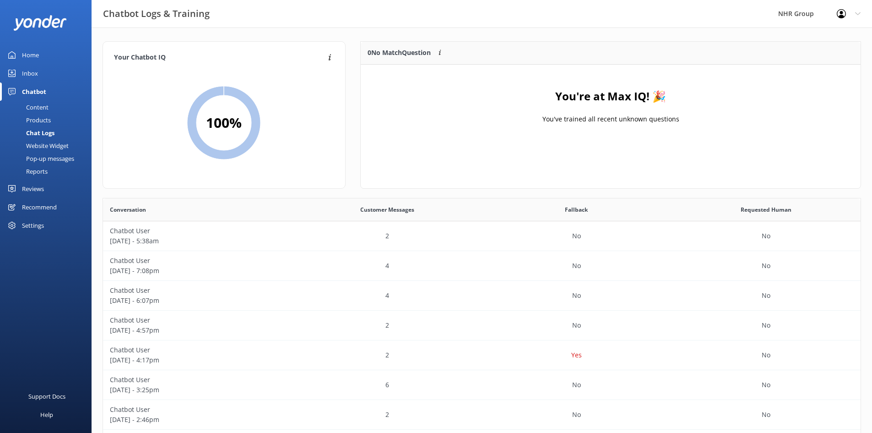
click at [28, 72] on div "Inbox" at bounding box center [30, 73] width 16 height 18
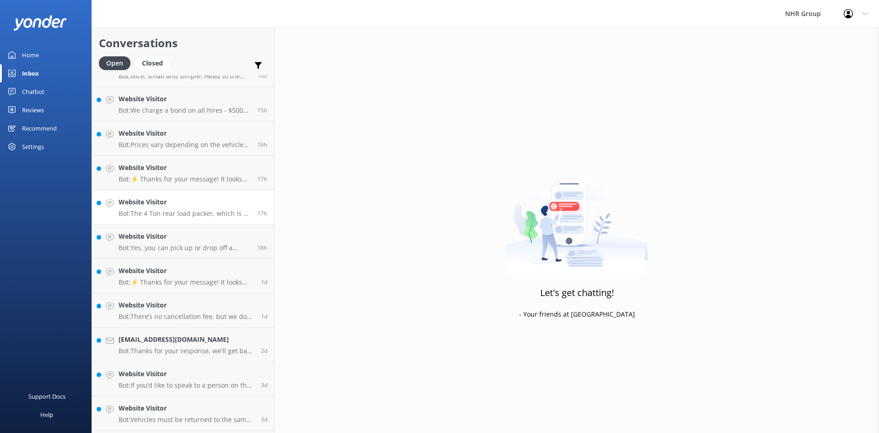
scroll to position [124, 0]
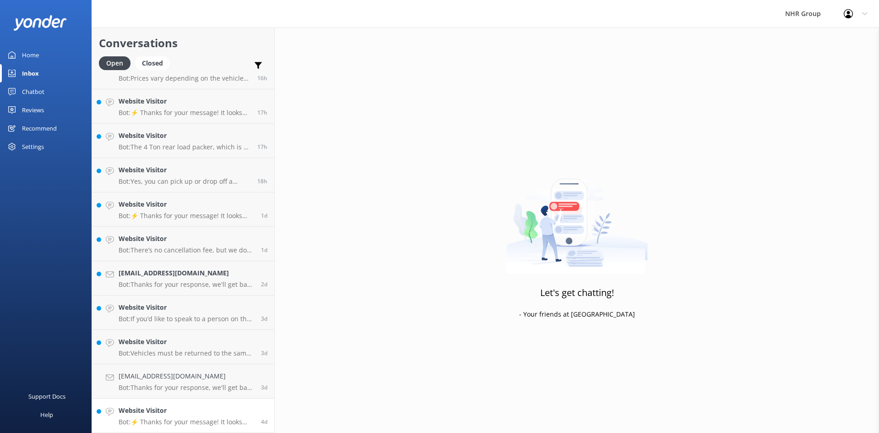
click at [207, 419] on p "Bot: ⚡ Thanks for your message! It looks like this one might be best handled by…" at bounding box center [187, 422] width 136 height 8
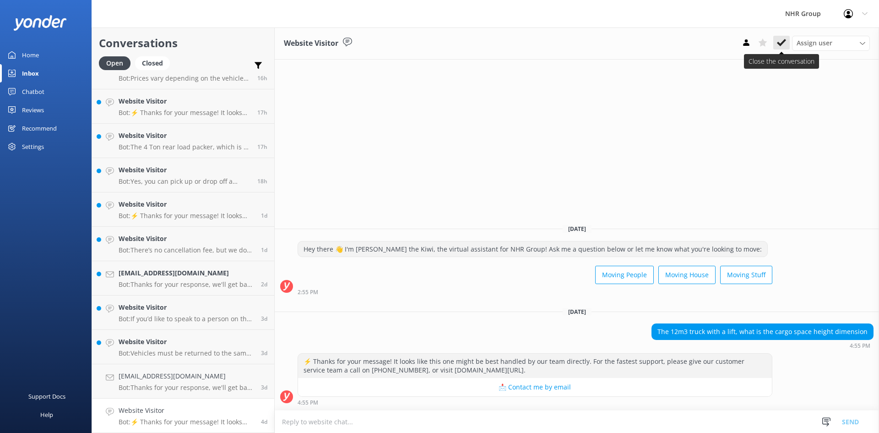
click at [777, 44] on icon at bounding box center [781, 42] width 9 height 9
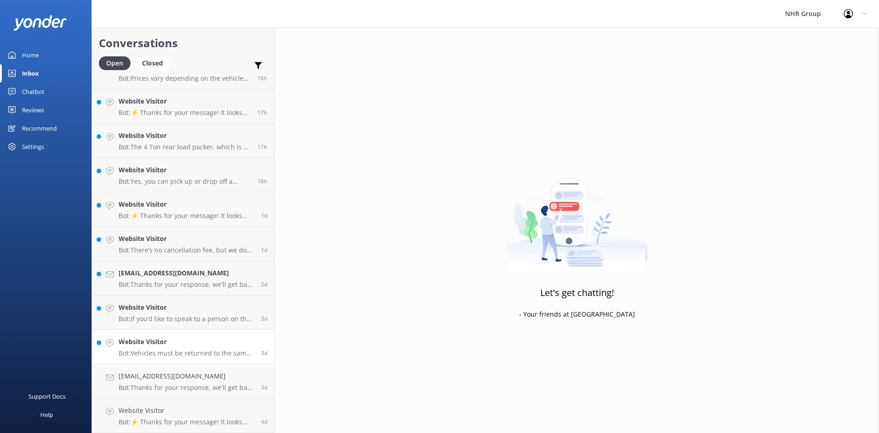
scroll to position [89, 0]
click at [163, 408] on h4 "jonandshelly@xtra.co.nz" at bounding box center [187, 410] width 136 height 10
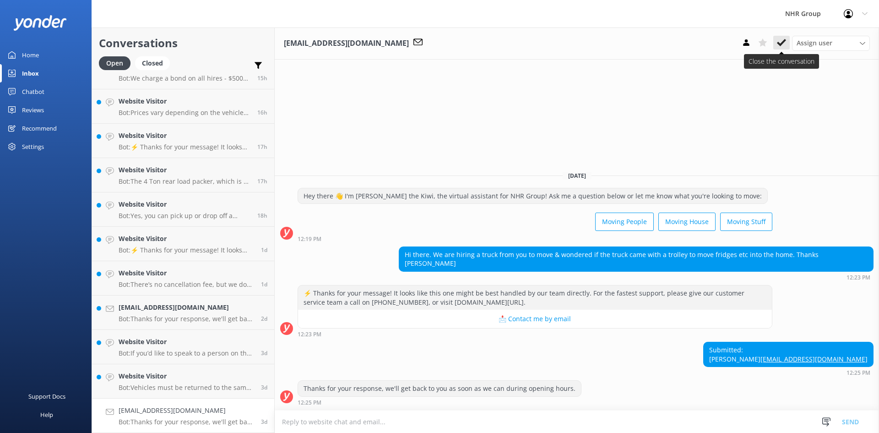
click at [779, 39] on icon at bounding box center [781, 42] width 9 height 9
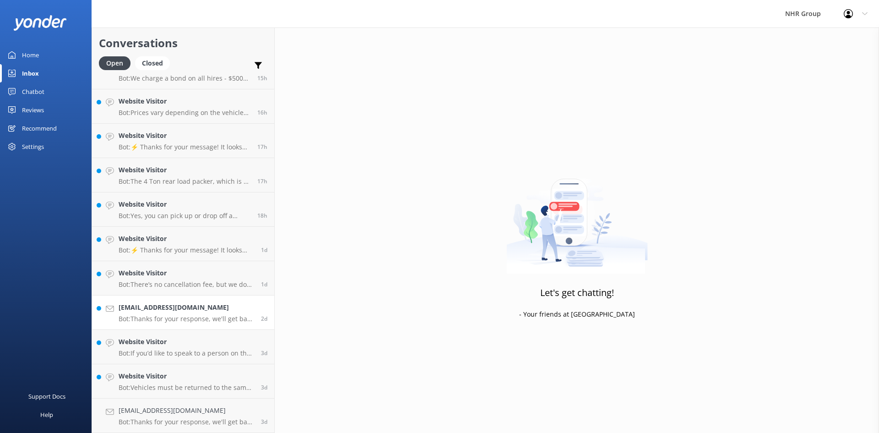
scroll to position [55, 0]
click at [142, 413] on h4 "Website Visitor" at bounding box center [187, 410] width 136 height 10
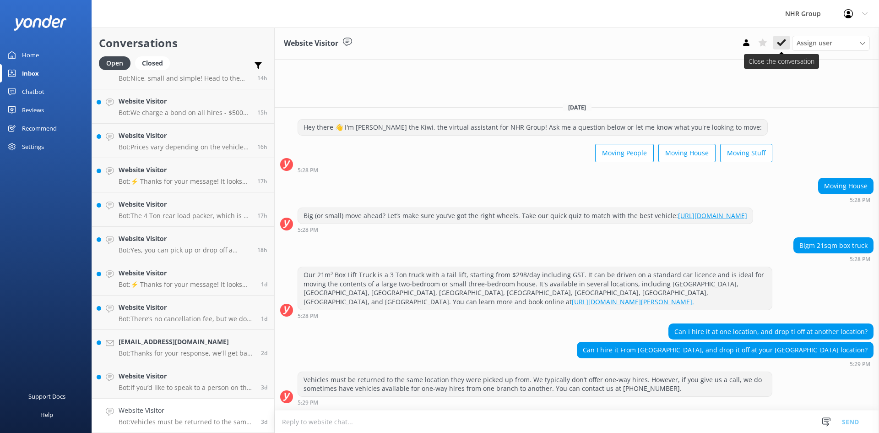
click at [777, 44] on icon at bounding box center [781, 42] width 9 height 9
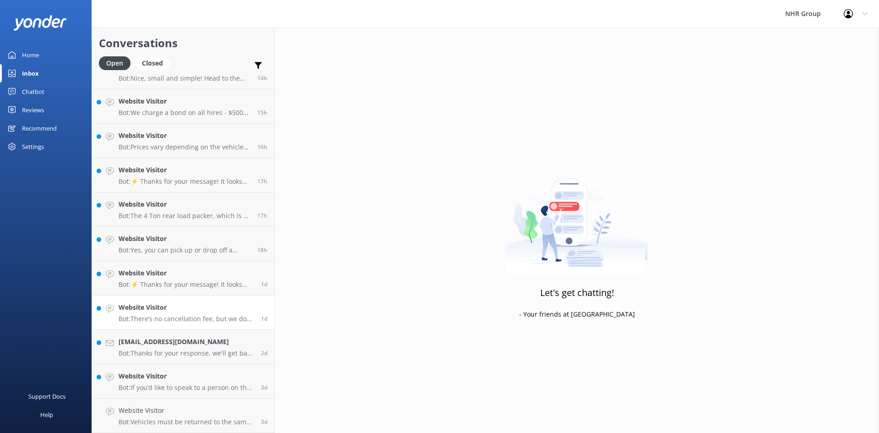
scroll to position [21, 0]
click at [158, 408] on h4 "Website Visitor" at bounding box center [187, 410] width 136 height 10
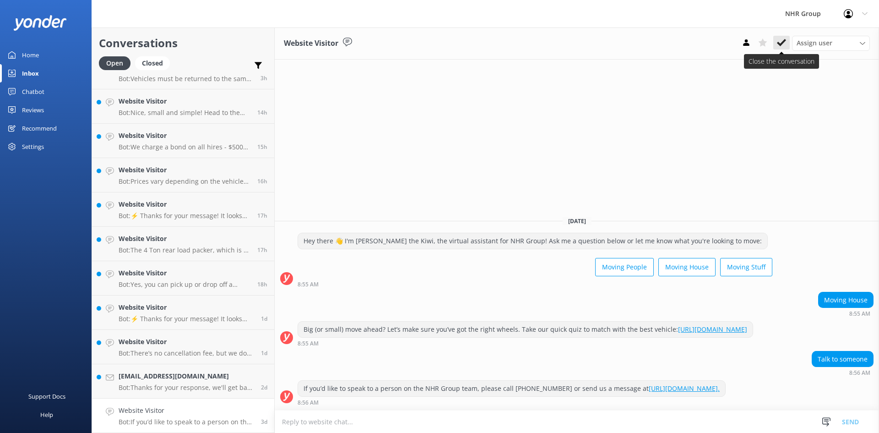
click at [779, 44] on use at bounding box center [781, 42] width 9 height 7
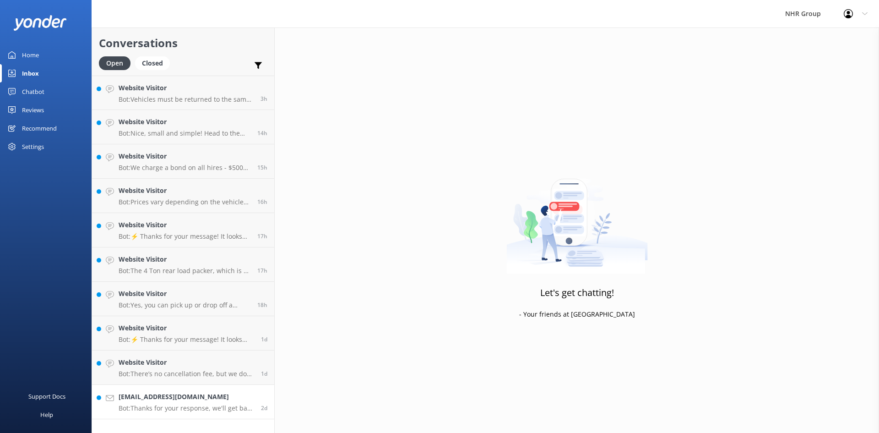
click at [151, 404] on p "Bot: Thanks for your response, we'll get back to you as soon as we can during o…" at bounding box center [187, 408] width 136 height 8
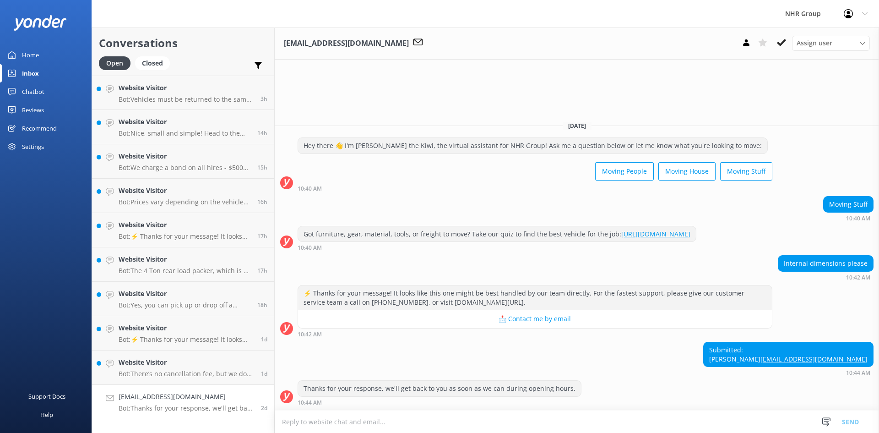
click at [799, 256] on div "Internal dimensions please" at bounding box center [825, 264] width 95 height 16
click at [35, 93] on div "Chatbot" at bounding box center [33, 91] width 22 height 18
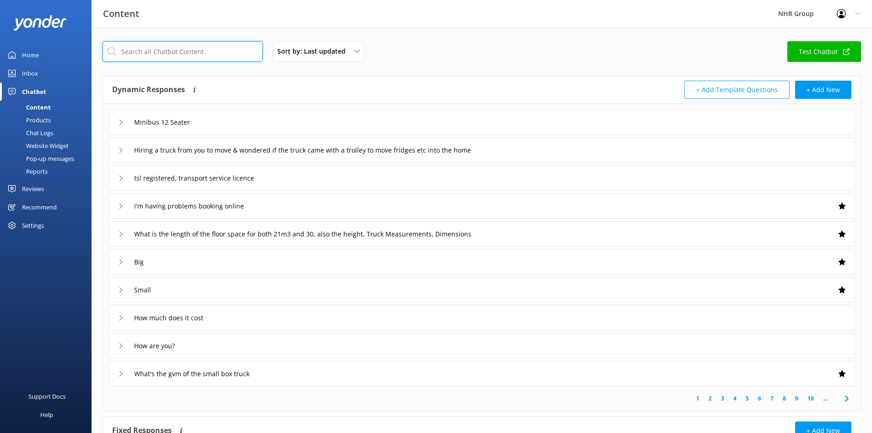
click at [169, 49] on input "text" at bounding box center [183, 51] width 160 height 21
type input "s"
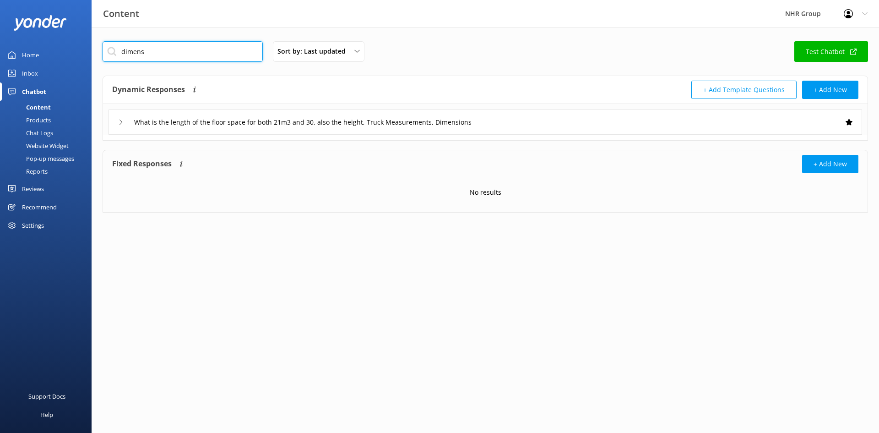
type input "dimens"
click at [555, 123] on div "What is the length of the floor space for both 21m3 and 30, also the height, Tr…" at bounding box center [486, 121] width 754 height 25
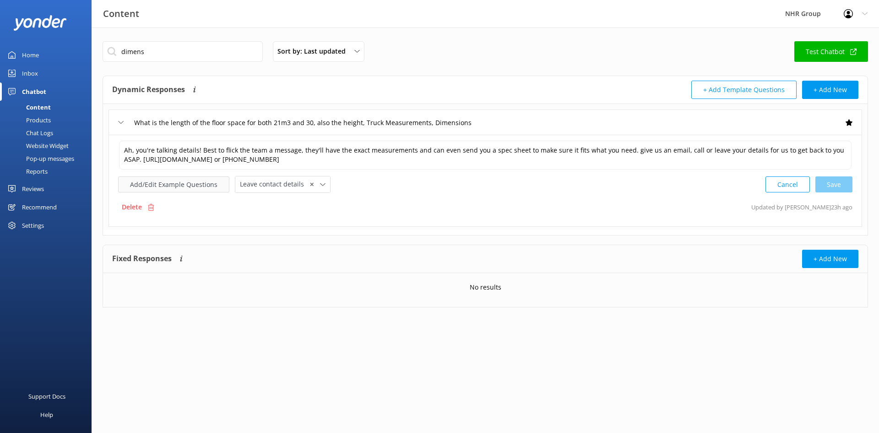
click at [200, 186] on button "Add/Edit Example Questions" at bounding box center [173, 184] width 111 height 16
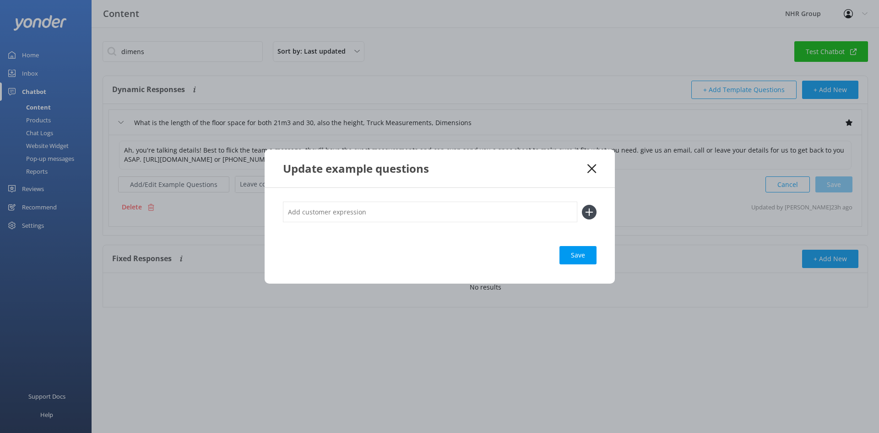
click at [321, 210] on input "text" at bounding box center [430, 211] width 294 height 21
type input "Internal dimensions"
click at [582, 251] on div "Save" at bounding box center [578, 255] width 37 height 18
click at [595, 169] on icon at bounding box center [591, 168] width 9 height 9
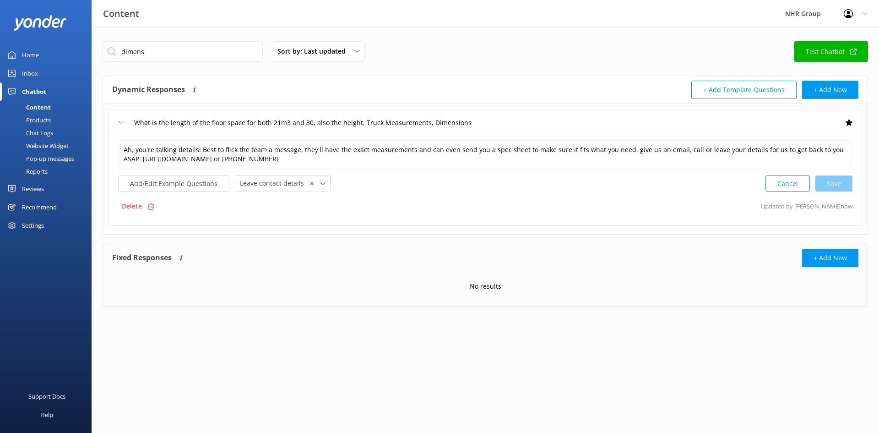
click at [622, 125] on div "What is the length of the floor space for both 21m3 and 30, also the height, Tr…" at bounding box center [486, 121] width 754 height 25
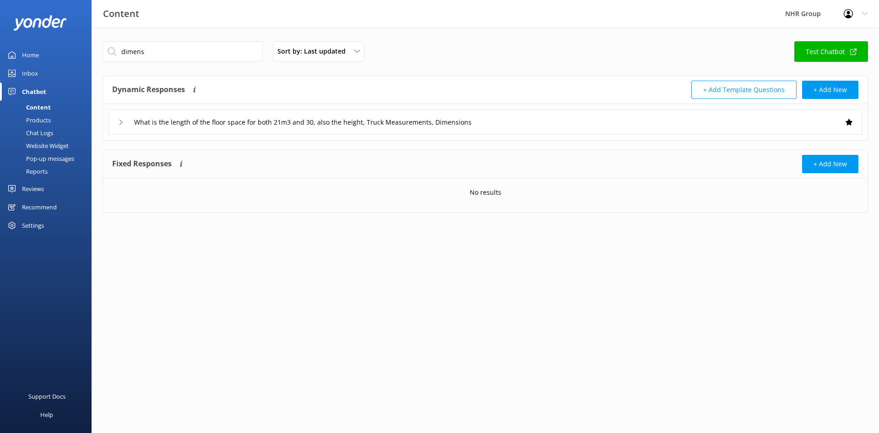
click at [622, 125] on div "What is the length of the floor space for both 21m3 and 30, also the height, Tr…" at bounding box center [486, 121] width 754 height 25
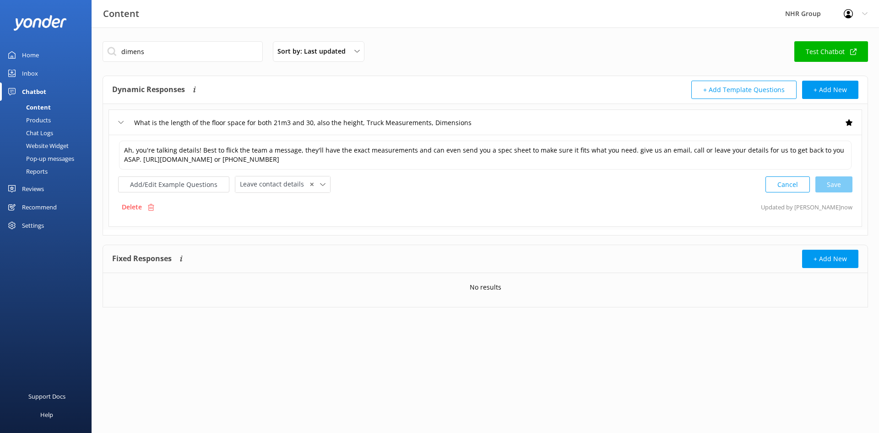
click at [391, 193] on div "Ah, you're talking details! Best to flick the team a message, they'll have the …" at bounding box center [486, 181] width 754 height 92
click at [29, 76] on div "Inbox" at bounding box center [30, 73] width 16 height 18
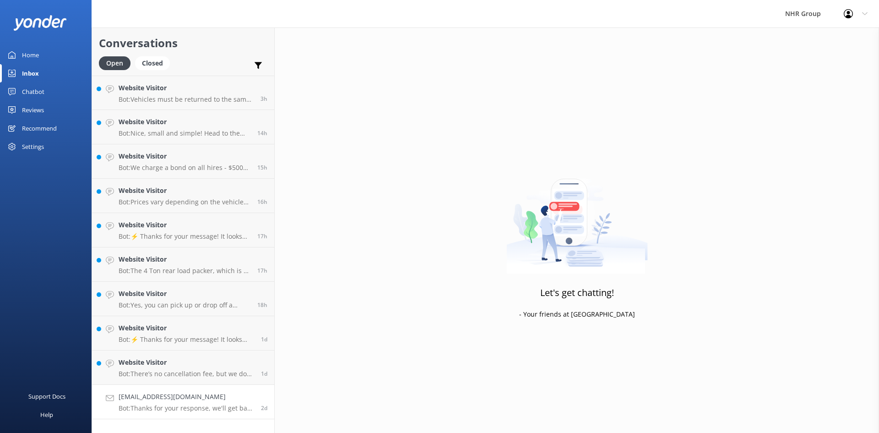
click at [181, 402] on h4 "Jimwalkerjmz@gmail.com" at bounding box center [187, 397] width 136 height 10
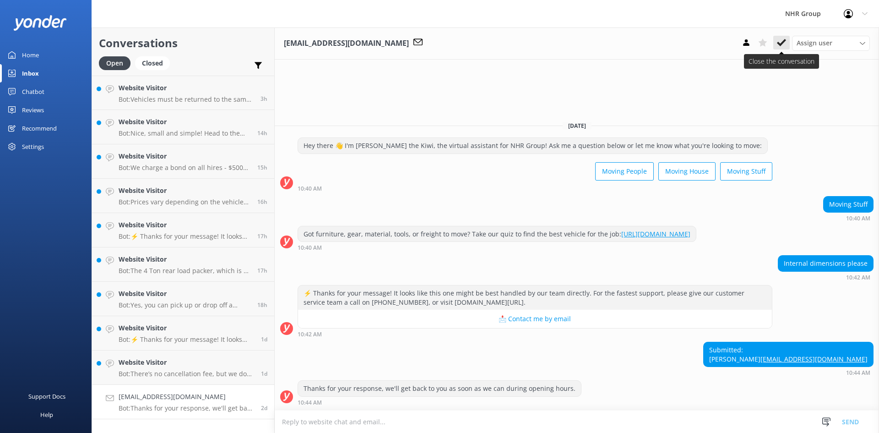
click at [780, 45] on use at bounding box center [781, 42] width 9 height 7
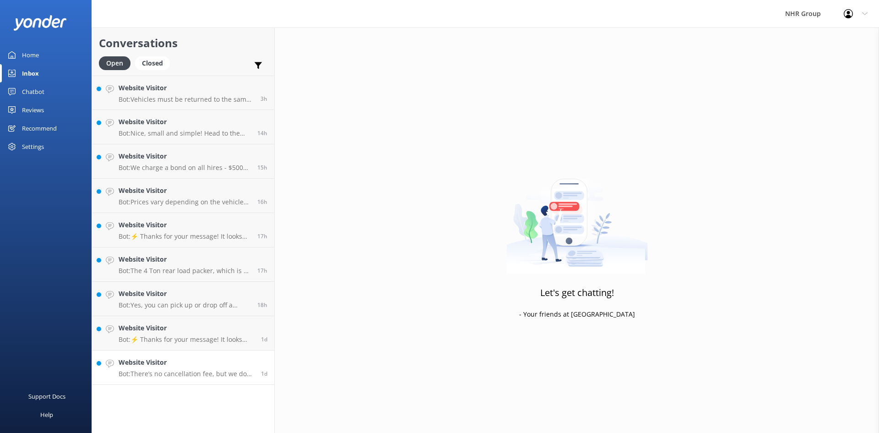
click at [156, 370] on p "Bot: There’s no cancellation fee, but we do ask that you let us know as soon as…" at bounding box center [187, 374] width 136 height 8
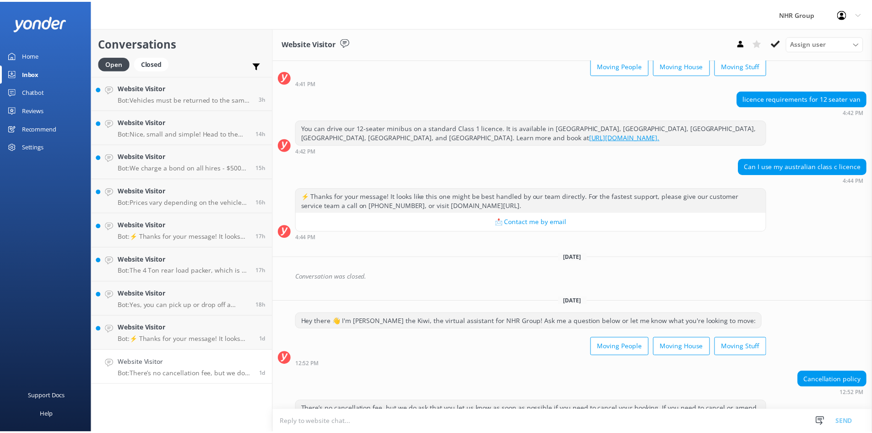
scroll to position [82, 0]
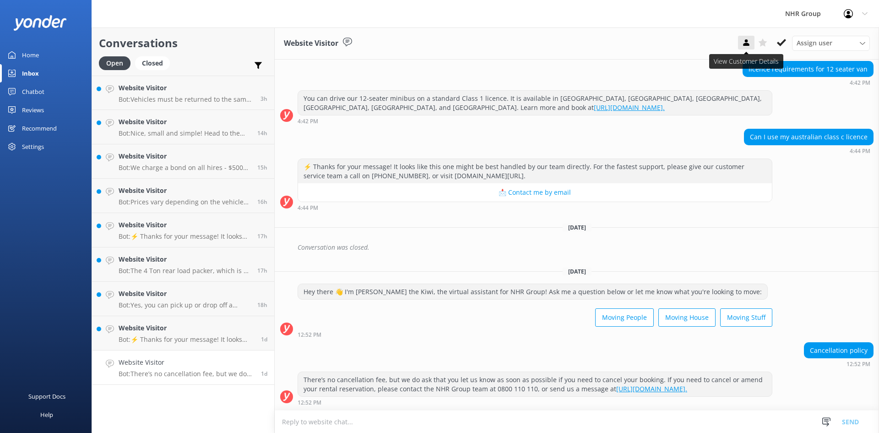
click at [750, 43] on icon at bounding box center [746, 42] width 9 height 9
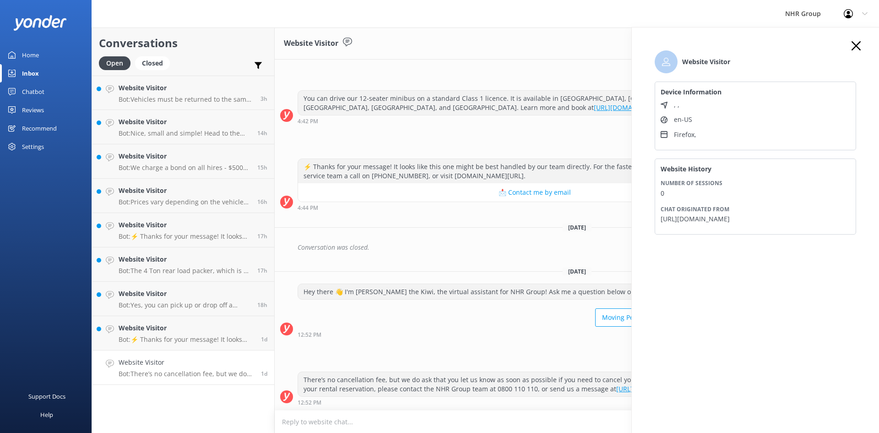
click at [857, 43] on icon at bounding box center [856, 45] width 9 height 9
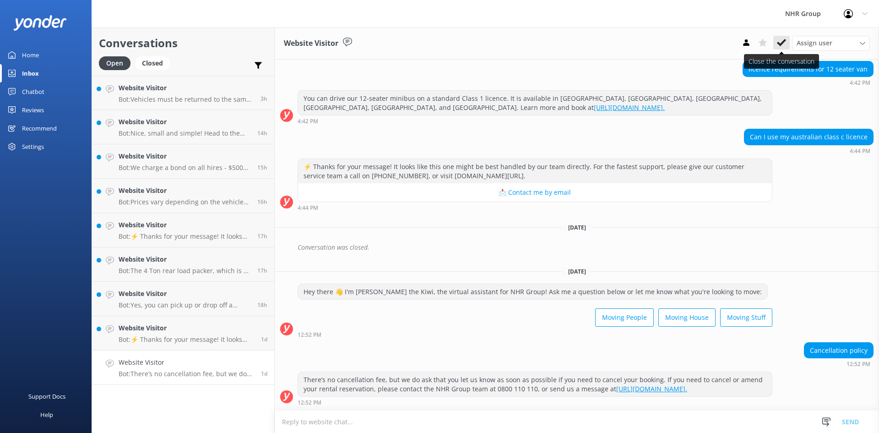
click at [784, 40] on use at bounding box center [781, 42] width 9 height 7
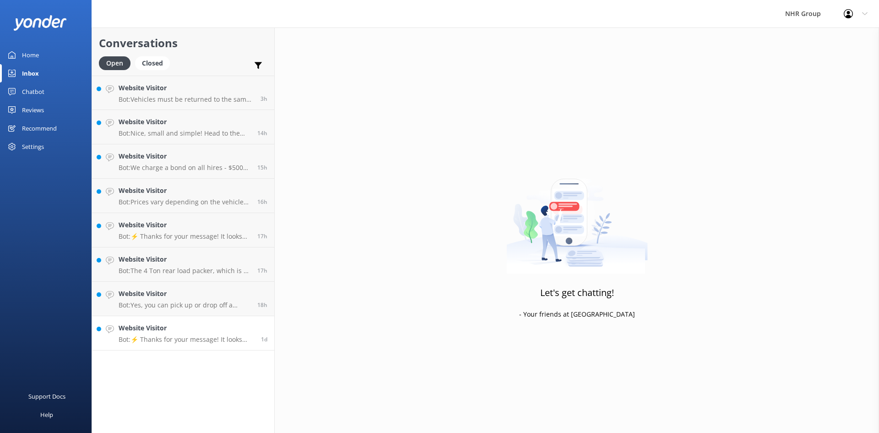
click at [195, 332] on h4 "Website Visitor" at bounding box center [187, 328] width 136 height 10
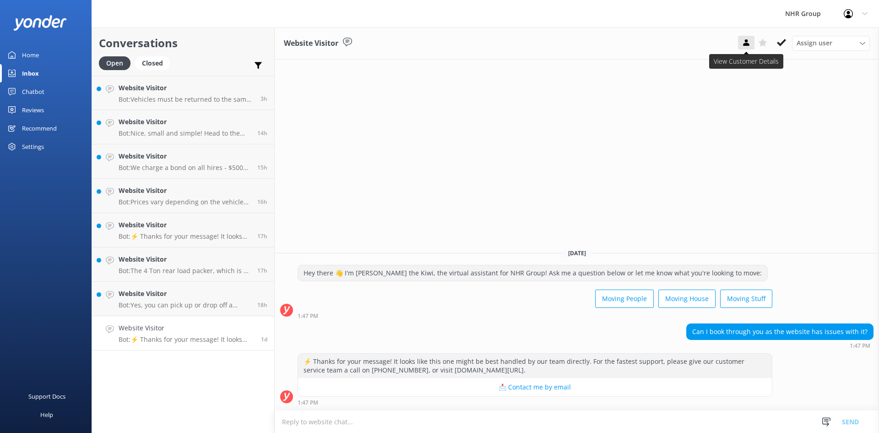
click at [749, 44] on use at bounding box center [746, 42] width 6 height 6
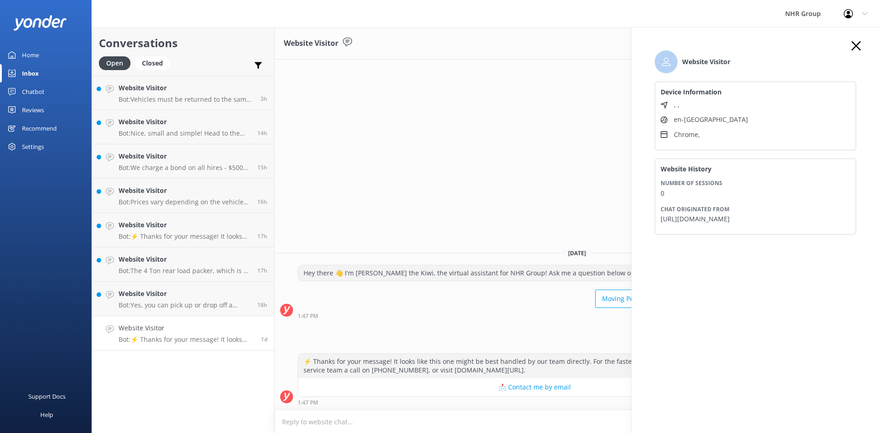
click at [857, 44] on icon at bounding box center [856, 45] width 9 height 9
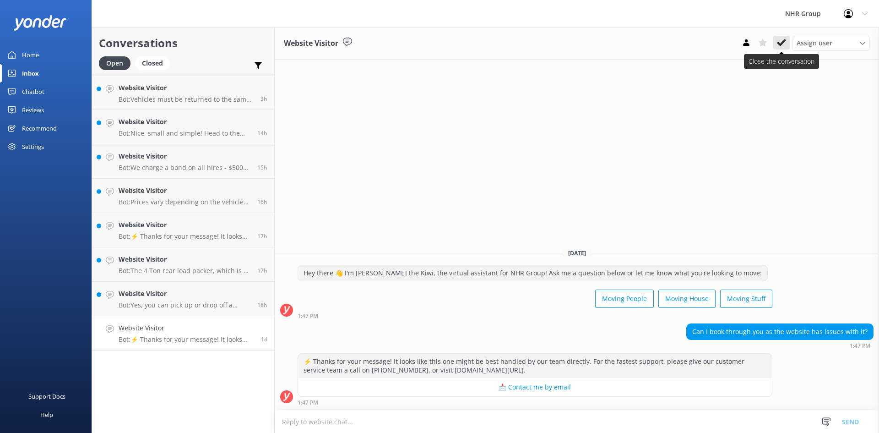
click at [787, 45] on button at bounding box center [781, 43] width 16 height 14
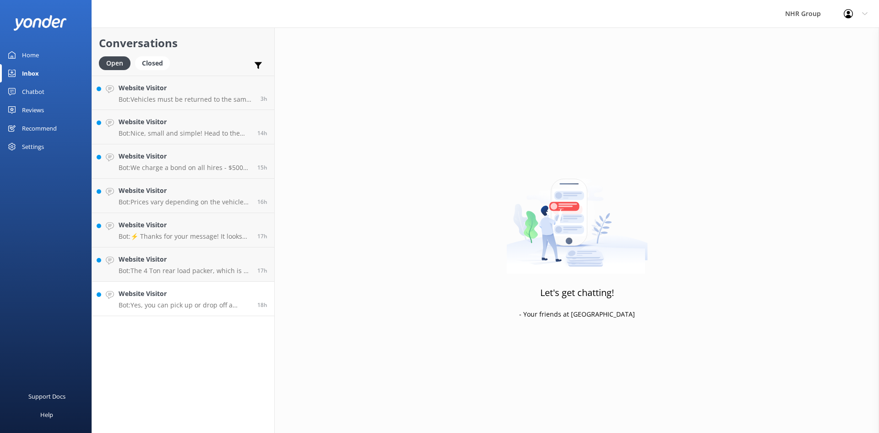
click at [174, 295] on h4 "Website Visitor" at bounding box center [185, 293] width 132 height 10
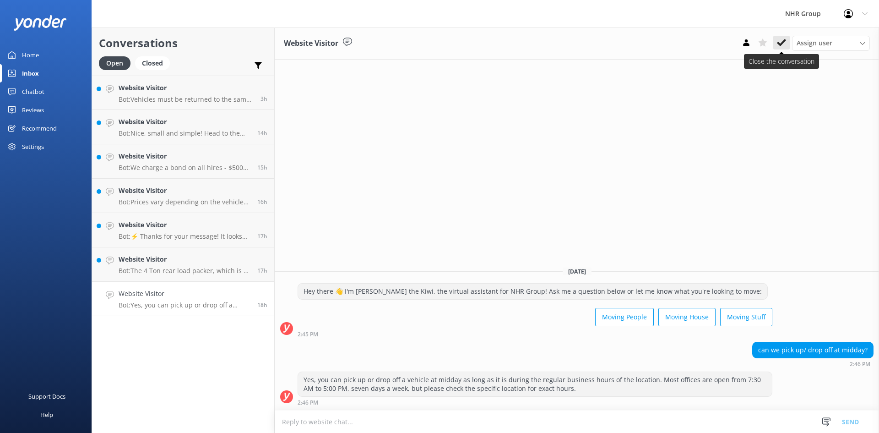
click at [778, 46] on icon at bounding box center [781, 42] width 9 height 9
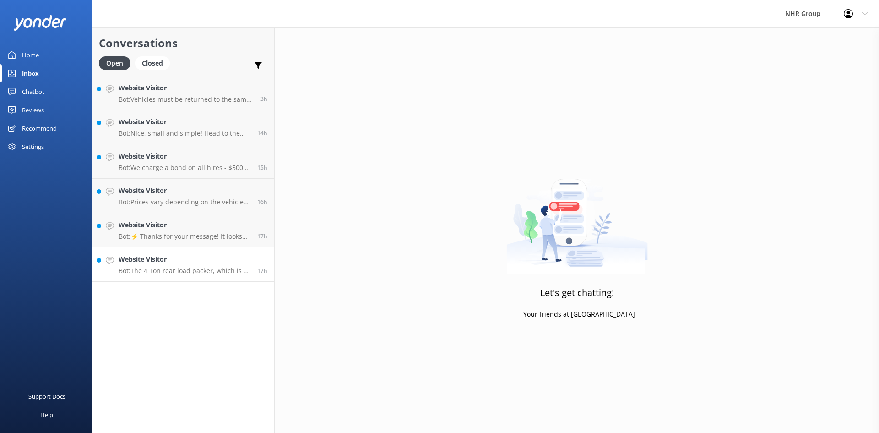
click at [173, 264] on h4 "Website Visitor" at bounding box center [185, 259] width 132 height 10
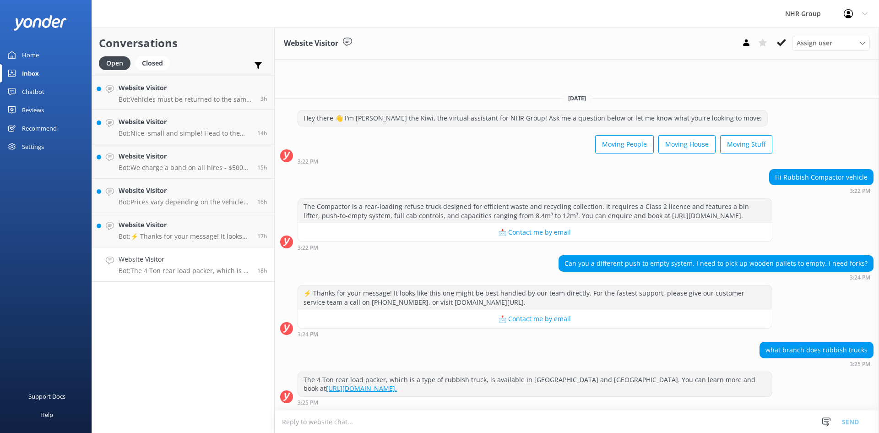
click at [31, 92] on div "Chatbot" at bounding box center [33, 91] width 22 height 18
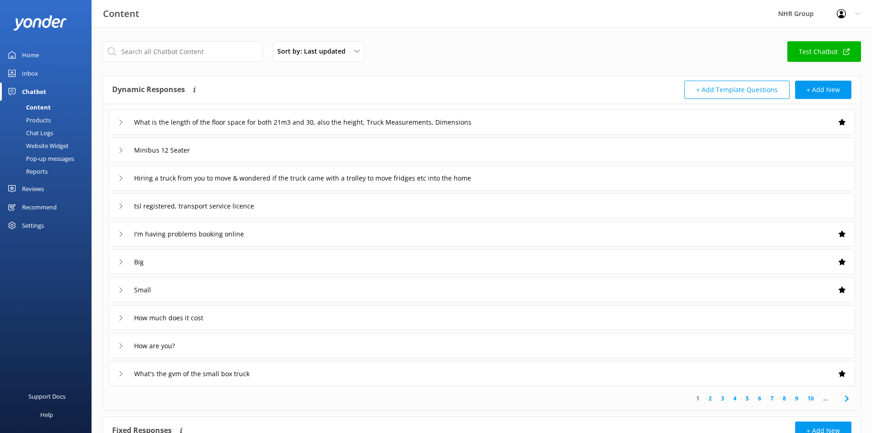
click at [22, 71] on div "Inbox" at bounding box center [30, 73] width 16 height 18
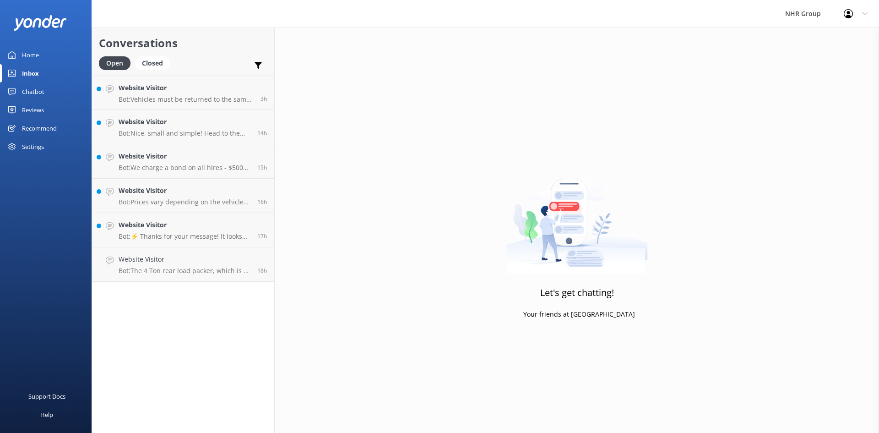
click at [33, 93] on div "Chatbot" at bounding box center [33, 91] width 22 height 18
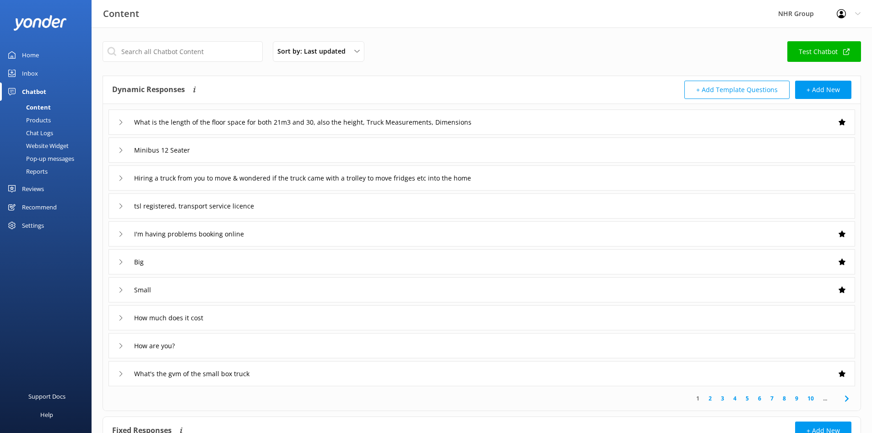
click at [29, 74] on div "Inbox" at bounding box center [30, 73] width 16 height 18
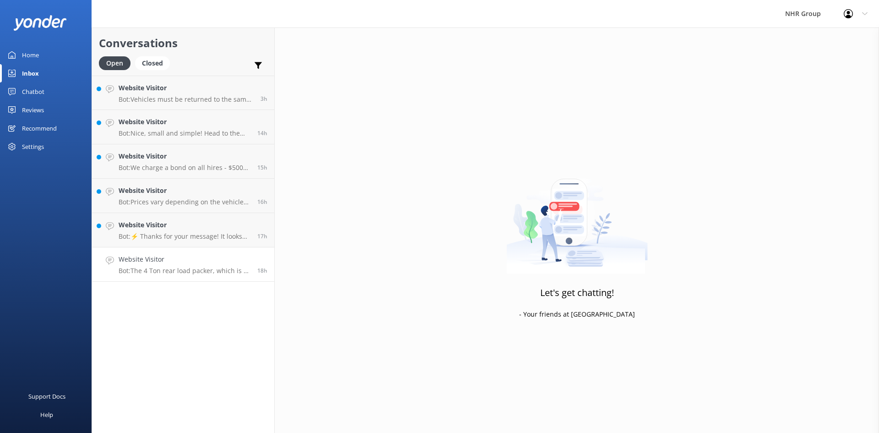
click at [201, 250] on link "Website Visitor Bot: The 4 Ton rear load packer, which is a type of rubbish tru…" at bounding box center [183, 264] width 182 height 34
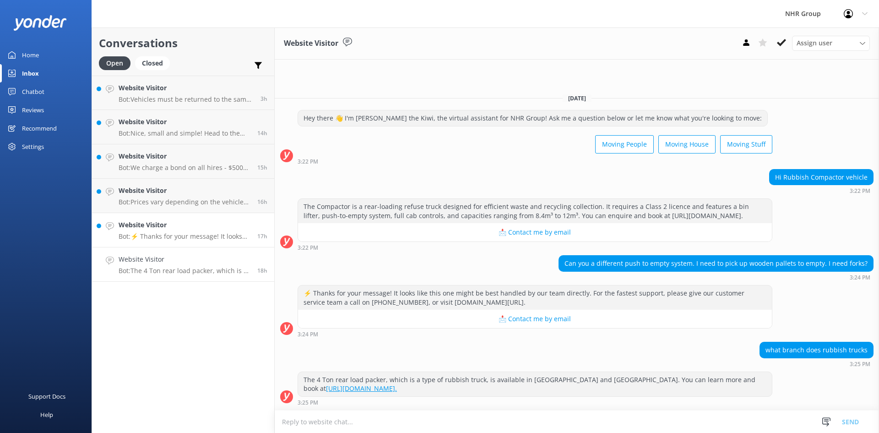
click at [186, 225] on h4 "Website Visitor" at bounding box center [185, 225] width 132 height 10
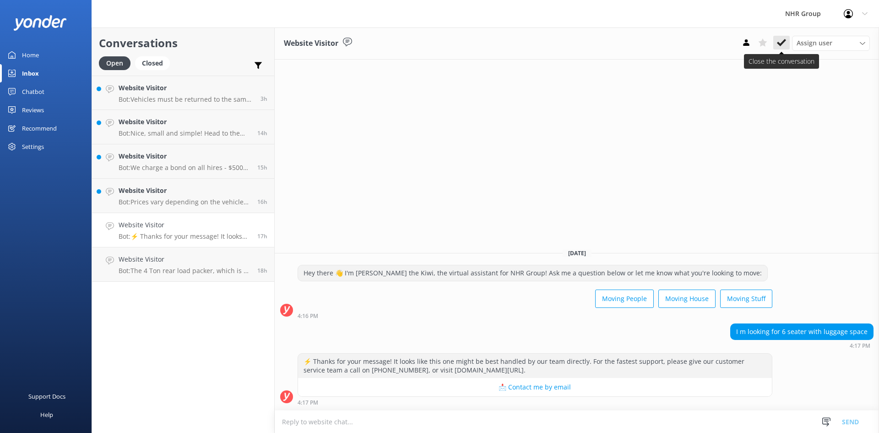
click at [780, 45] on use at bounding box center [781, 42] width 9 height 7
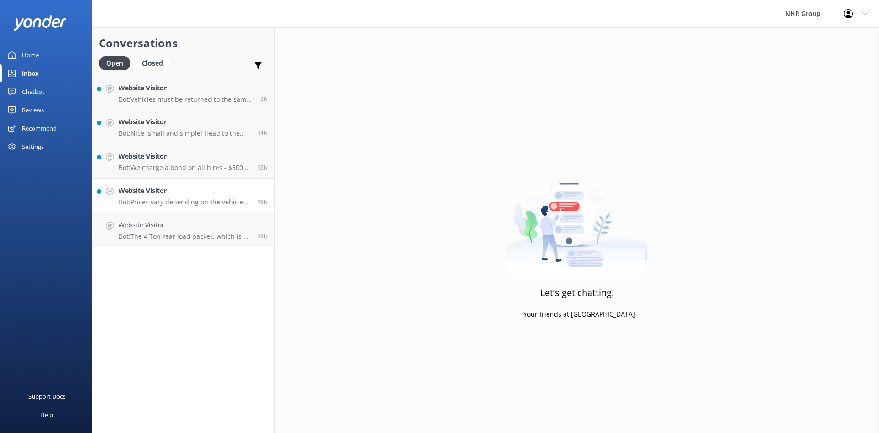
click at [163, 196] on h4 "Website Visitor" at bounding box center [185, 190] width 132 height 10
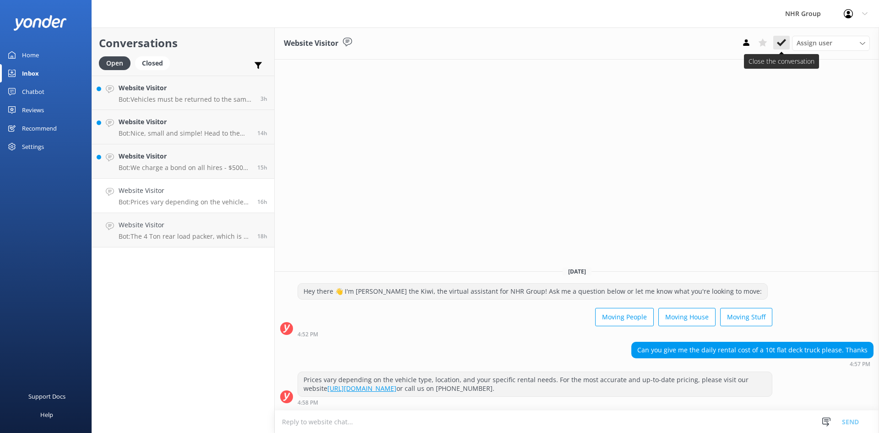
click at [783, 44] on icon at bounding box center [781, 42] width 9 height 9
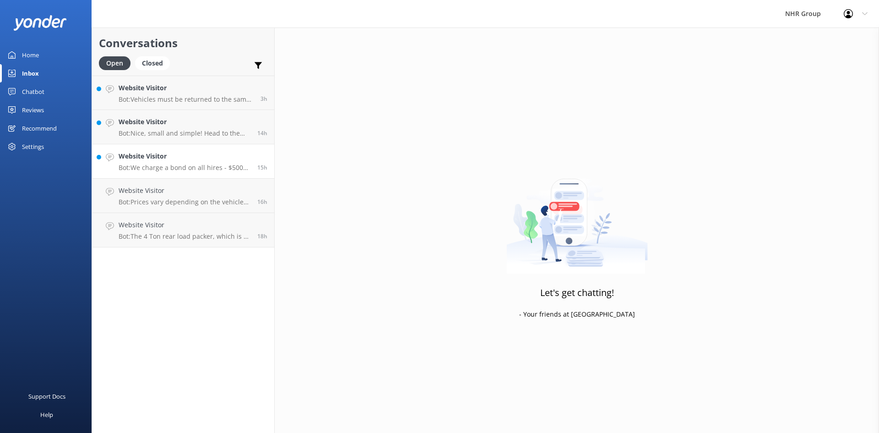
click at [182, 152] on h4 "Website Visitor" at bounding box center [185, 156] width 132 height 10
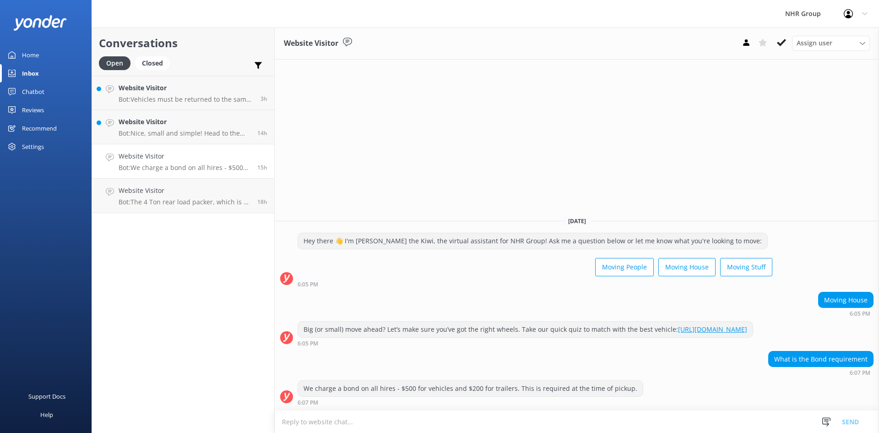
click at [780, 40] on icon at bounding box center [781, 42] width 9 height 9
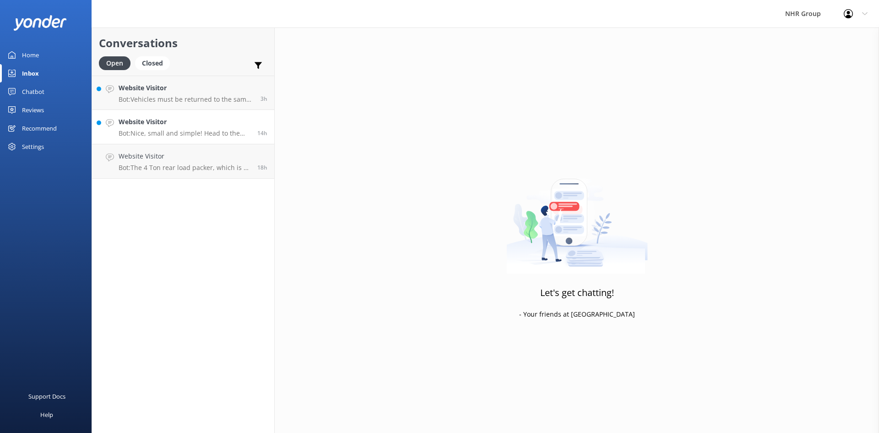
click at [179, 121] on h4 "Website Visitor" at bounding box center [185, 122] width 132 height 10
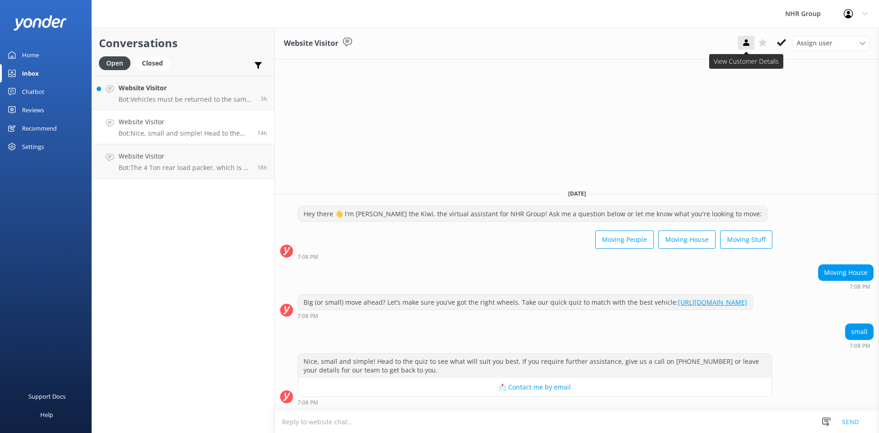
click at [748, 41] on use at bounding box center [746, 42] width 6 height 6
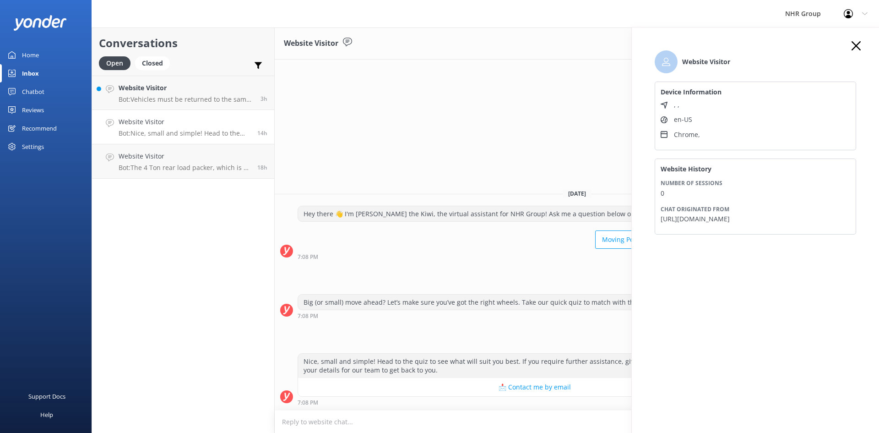
click at [859, 46] on icon at bounding box center [856, 45] width 9 height 9
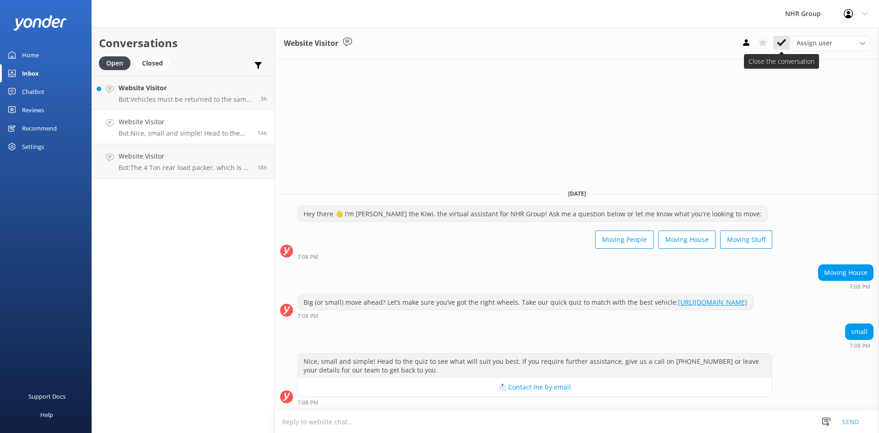
click at [783, 41] on use at bounding box center [781, 42] width 9 height 7
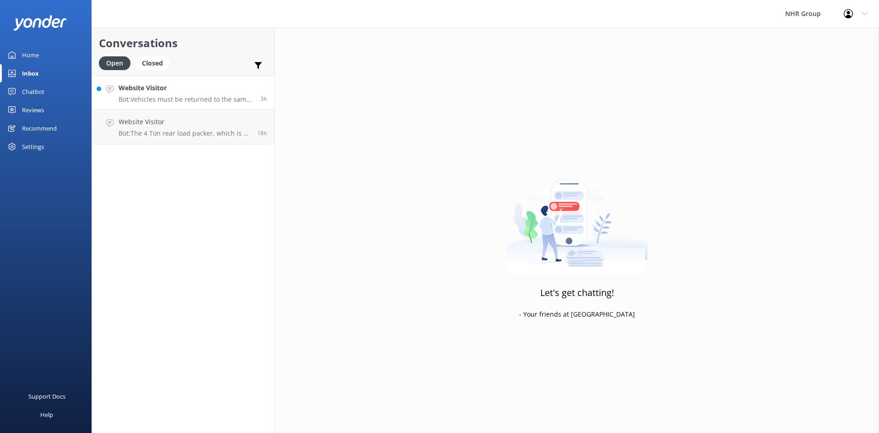
click at [180, 95] on p "Bot: Vehicles must be returned to the same location they were picked up from. W…" at bounding box center [186, 99] width 135 height 8
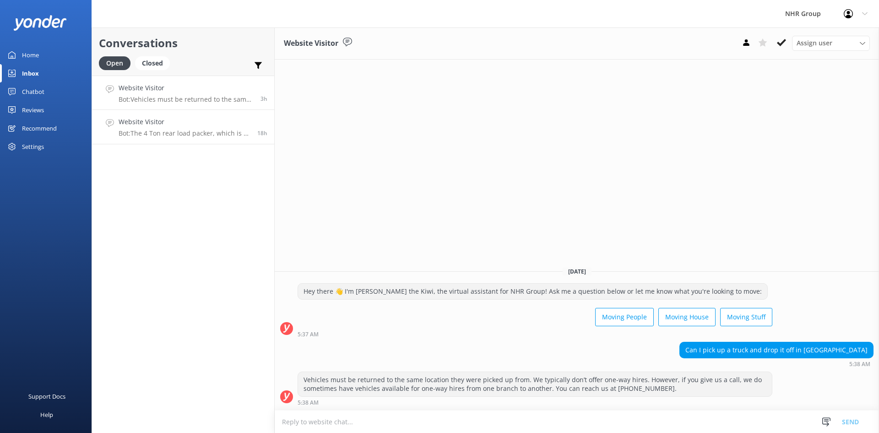
click at [170, 125] on h4 "Website Visitor" at bounding box center [185, 122] width 132 height 10
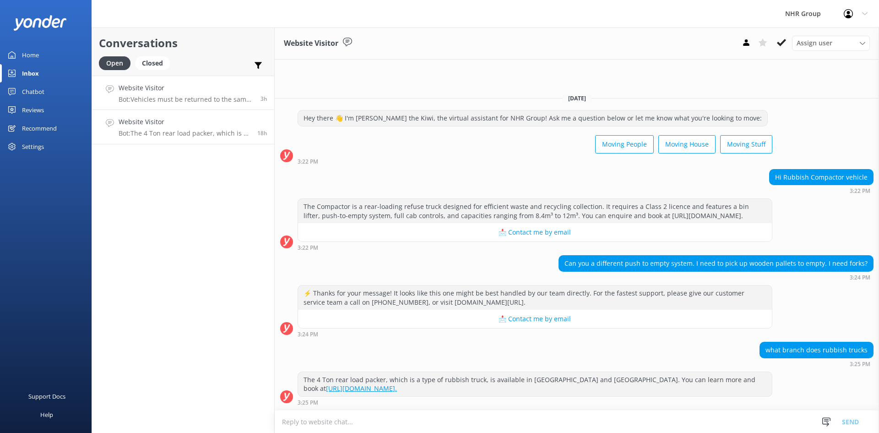
click at [159, 99] on p "Bot: Vehicles must be returned to the same location they were picked up from. W…" at bounding box center [186, 99] width 135 height 8
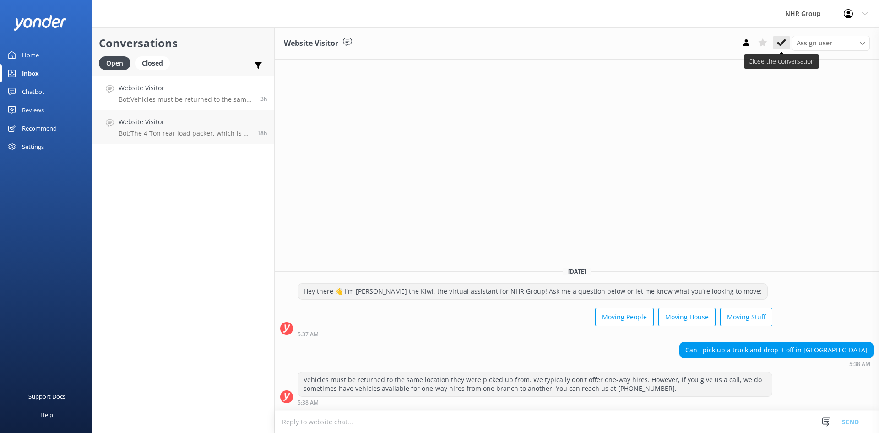
click at [779, 43] on icon at bounding box center [781, 42] width 9 height 9
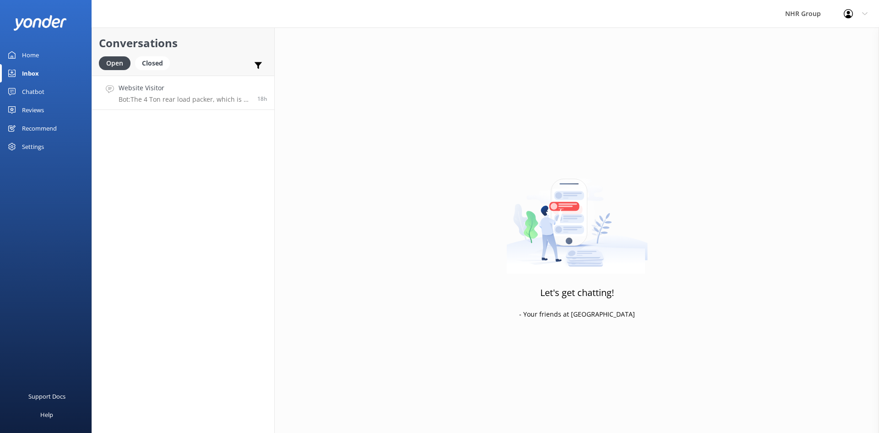
click at [163, 103] on p "Bot: The 4 Ton rear load packer, which is a type of rubbish truck, is available…" at bounding box center [185, 99] width 132 height 8
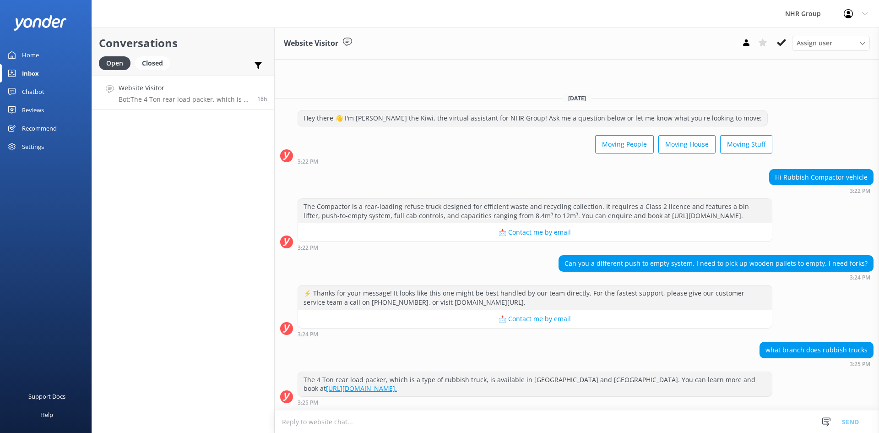
click at [137, 125] on div "Conversations Open Closed Important Assigned to me Unassigned Website Visitor B…" at bounding box center [183, 229] width 183 height 405
click at [29, 55] on div "Home" at bounding box center [30, 55] width 17 height 18
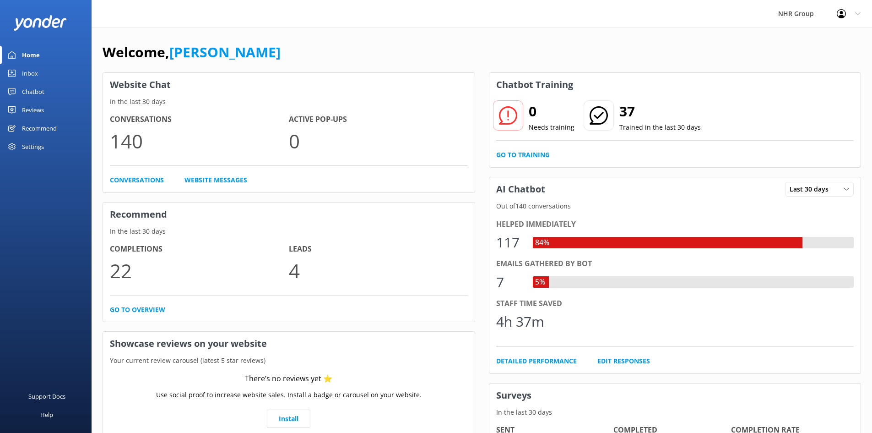
click at [31, 109] on div "Reviews" at bounding box center [33, 110] width 22 height 18
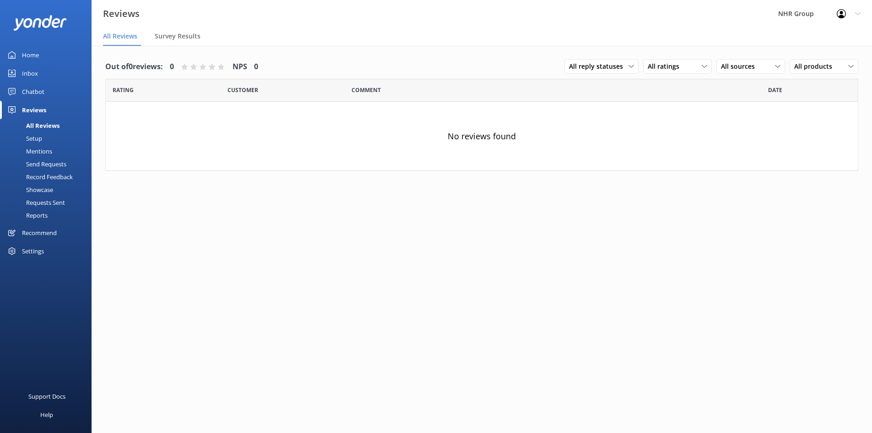
click at [33, 91] on div "Chatbot" at bounding box center [33, 91] width 22 height 18
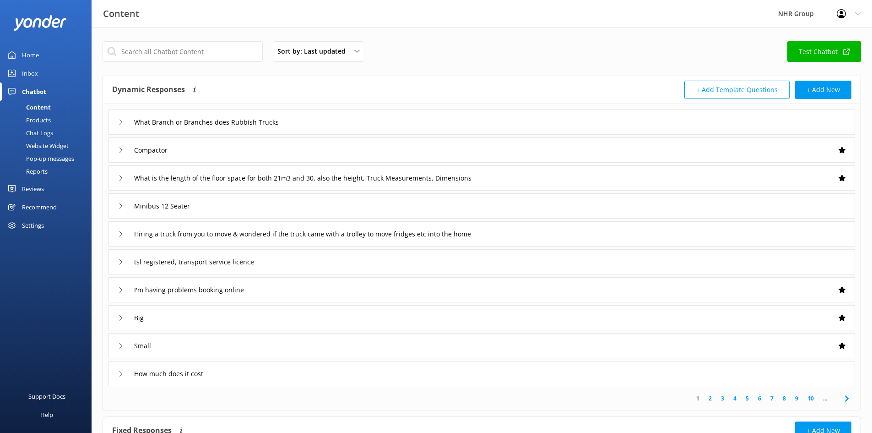
click at [40, 171] on div "Reports" at bounding box center [26, 171] width 42 height 13
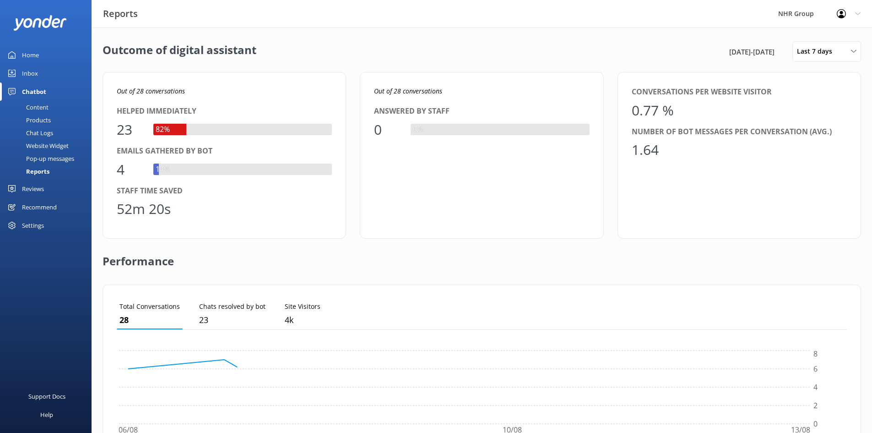
scroll to position [85, 723]
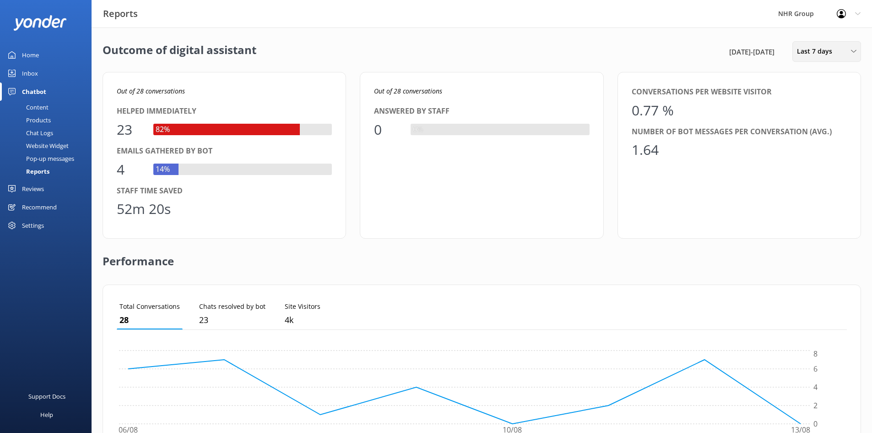
click at [806, 54] on span "Last 7 days" at bounding box center [817, 51] width 41 height 10
click at [816, 160] on link "Custom" at bounding box center [834, 166] width 82 height 18
click at [829, 114] on div "1" at bounding box center [829, 117] width 16 height 19
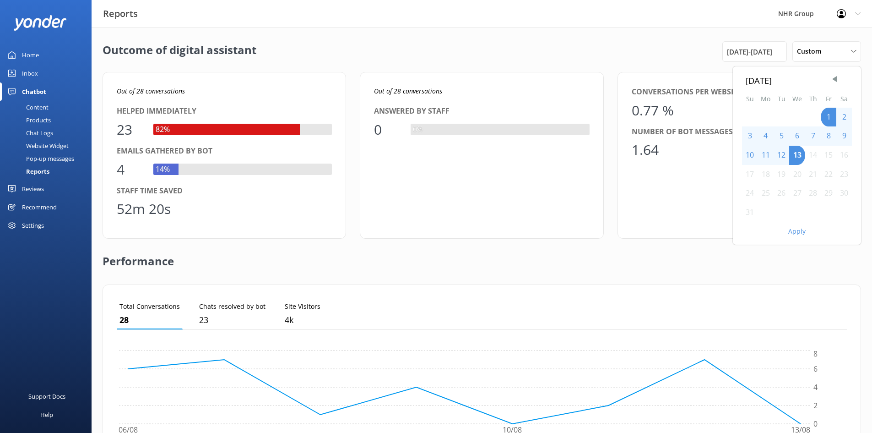
click at [798, 230] on button "Apply" at bounding box center [797, 231] width 17 height 6
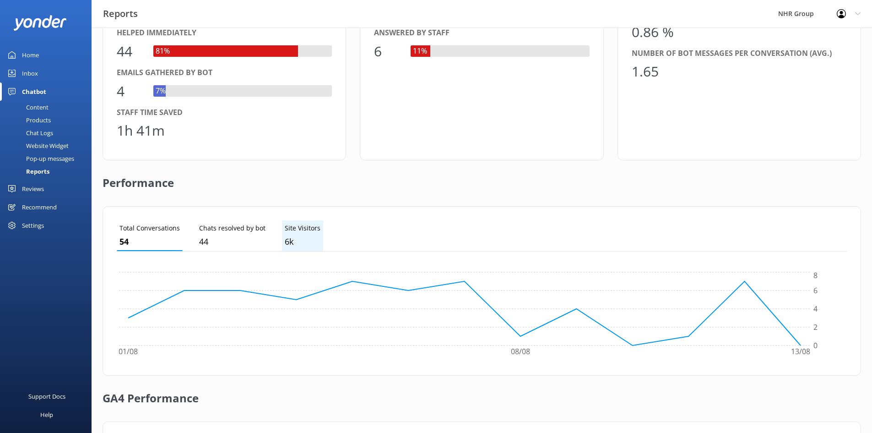
scroll to position [92, 0]
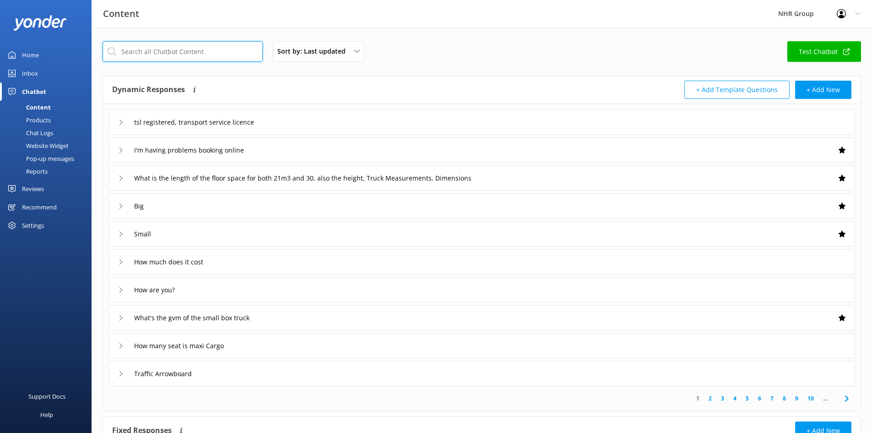
click at [202, 54] on input "text" at bounding box center [183, 51] width 160 height 21
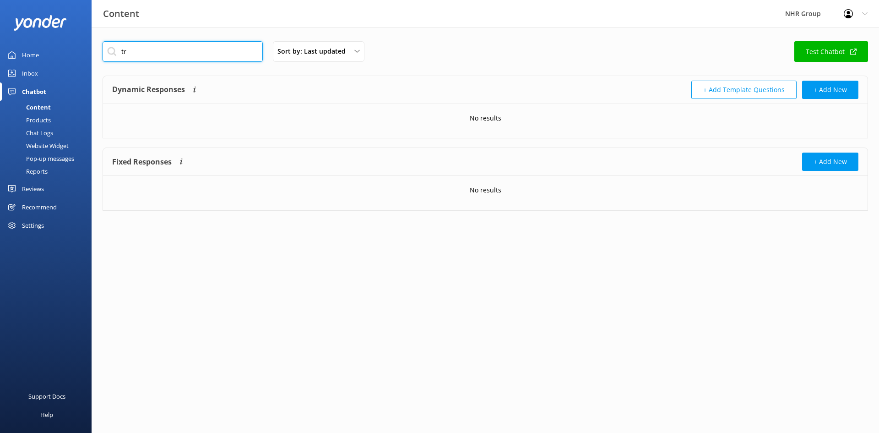
type input "t"
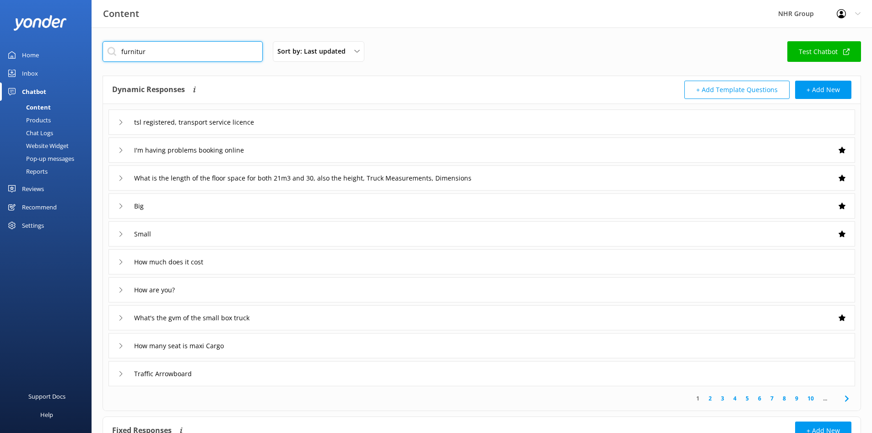
type input "furniture"
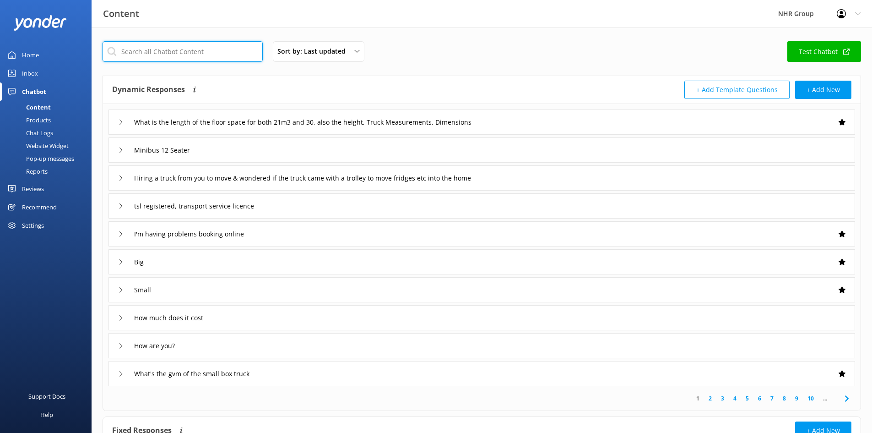
click at [187, 50] on input "text" at bounding box center [183, 51] width 160 height 21
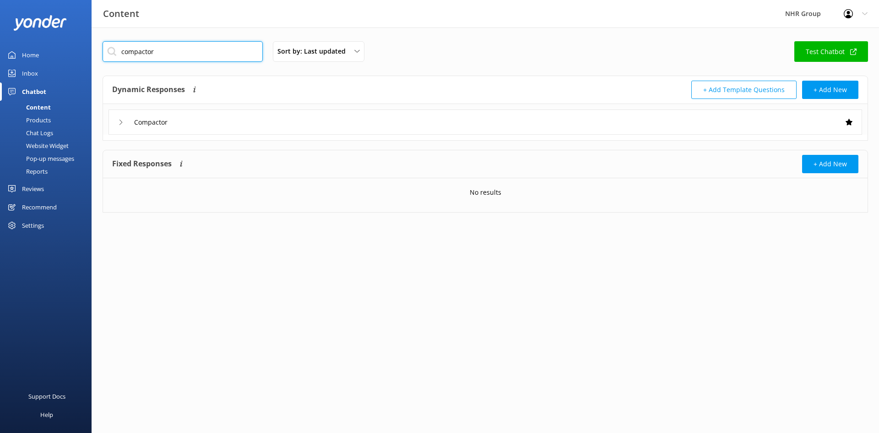
type input "compactor"
click at [188, 117] on div "Compactor" at bounding box center [486, 121] width 754 height 25
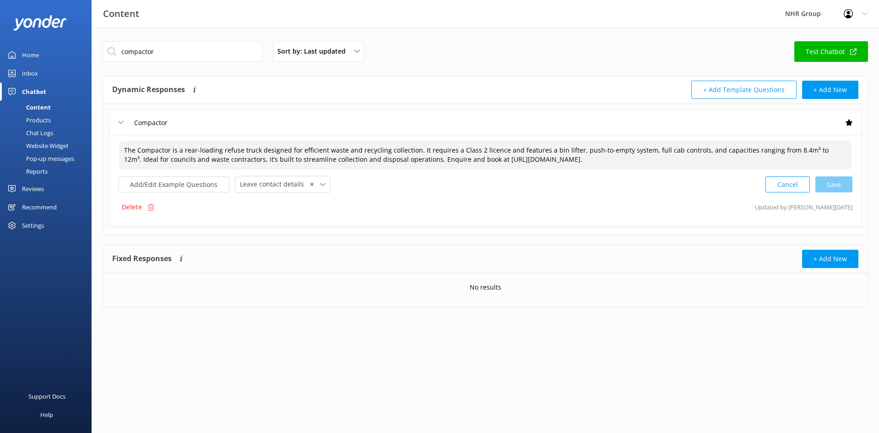
click at [500, 161] on textarea "The Compactor is a rear-loading refuse truck designed for efficient waste and r…" at bounding box center [485, 155] width 733 height 29
click at [465, 162] on textarea "The Compactor is a rear-loading refuse truck designed for efficient waste and r…" at bounding box center [485, 155] width 733 height 29
drag, startPoint x: 464, startPoint y: 158, endPoint x: 654, endPoint y: 162, distance: 190.1
click at [654, 162] on textarea "The Compactor is a rear-loading refuse truck designed for efficient waste and r…" at bounding box center [485, 155] width 733 height 29
paste textarea
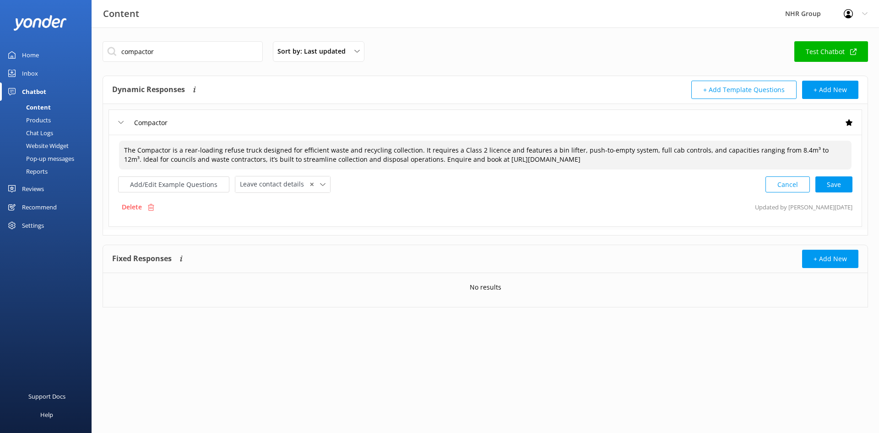
click at [655, 191] on div "Add/Edit Example Questions Leave contact details ✕ Leave contact details Check …" at bounding box center [485, 184] width 734 height 17
click at [839, 184] on div "Cancel Save" at bounding box center [809, 184] width 87 height 17
type textarea "The Compactor is a rear-loading refuse truck designed for efficient waste and r…"
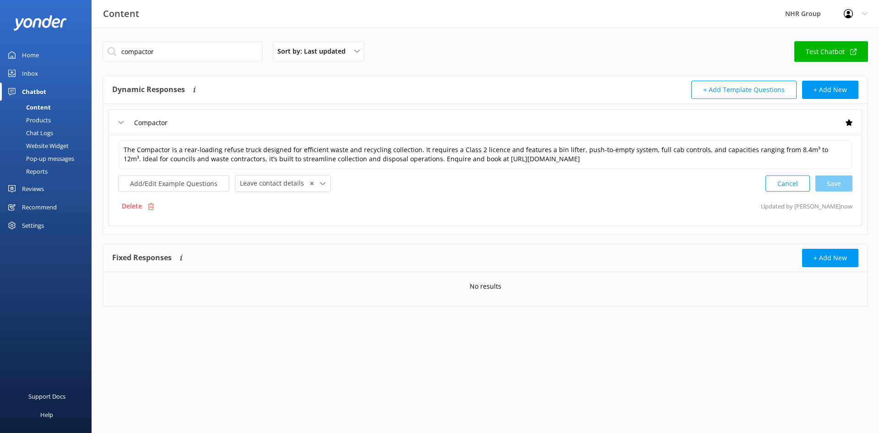
click at [214, 125] on div "Compactor" at bounding box center [486, 121] width 754 height 25
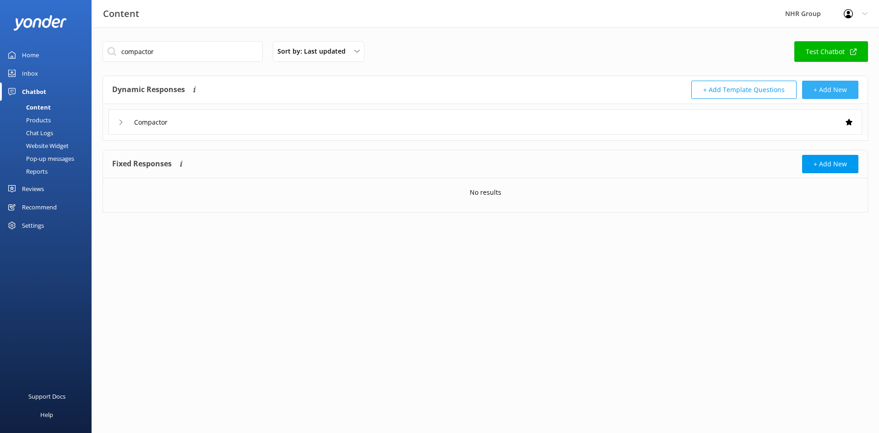
click at [821, 92] on button "+ Add New" at bounding box center [830, 90] width 56 height 18
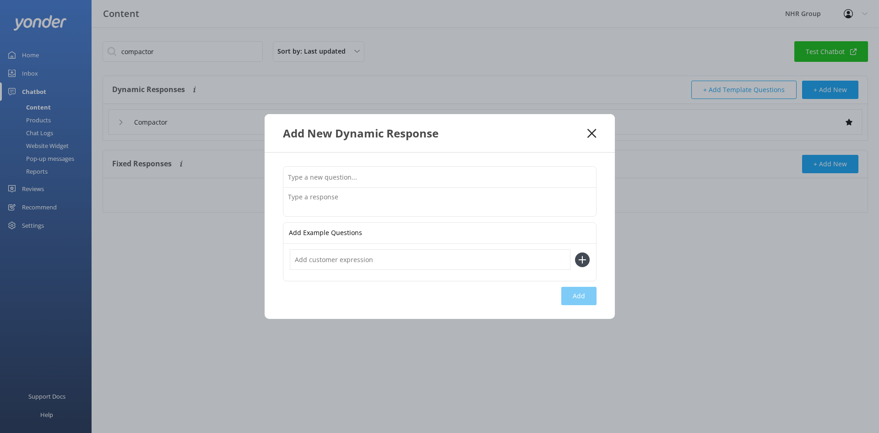
click at [361, 177] on input "text" at bounding box center [439, 177] width 313 height 21
type input "What Branch or Branches does Rubbish Trucks"
drag, startPoint x: 447, startPoint y: 174, endPoint x: 222, endPoint y: 151, distance: 226.9
click at [223, 151] on div "Add New Dynamic Response What Branch or Branches does Rubbish Trucks Add Exampl…" at bounding box center [439, 216] width 879 height 433
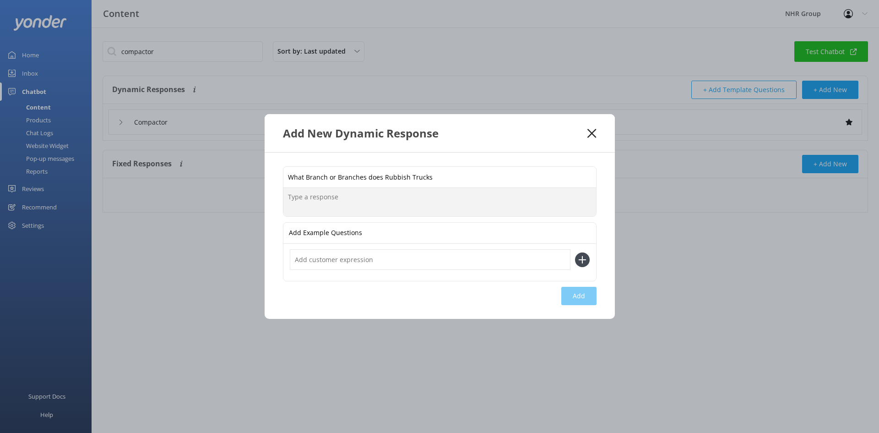
click at [342, 201] on textarea at bounding box center [439, 202] width 313 height 28
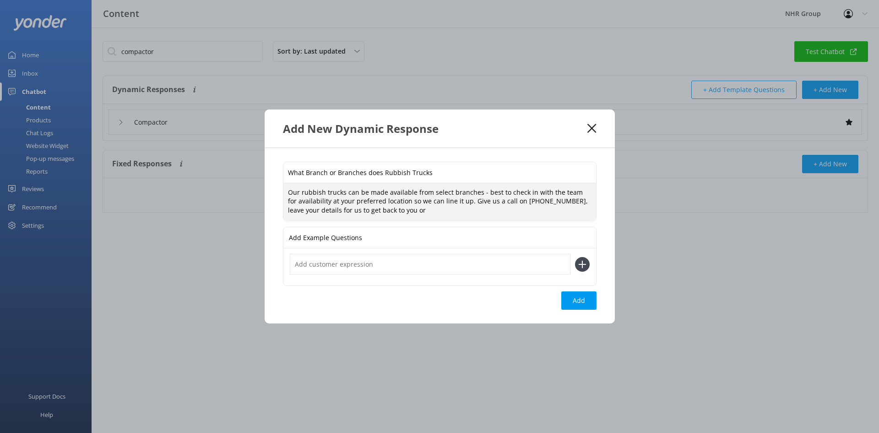
paste textarea "[URL][DOMAIN_NAME]"
type textarea "Our rubbish trucks can be made available from select branches - best to check i…"
click at [587, 305] on button "Add" at bounding box center [578, 300] width 35 height 18
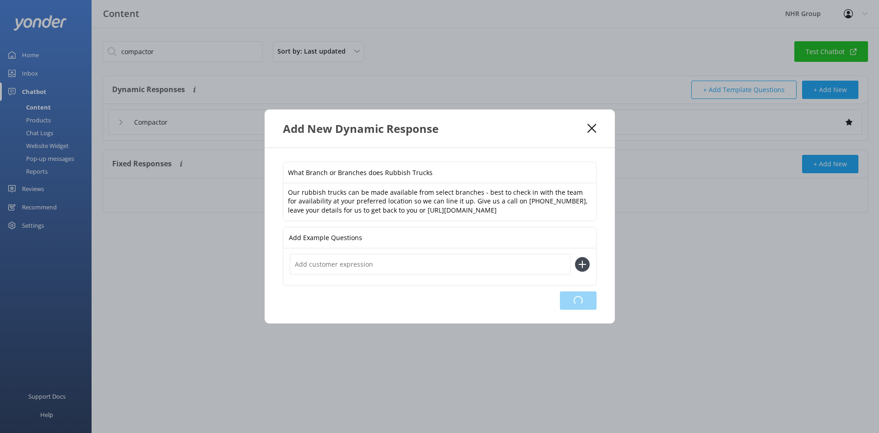
type input "What Branch or Branches does Rubbish Trucks"
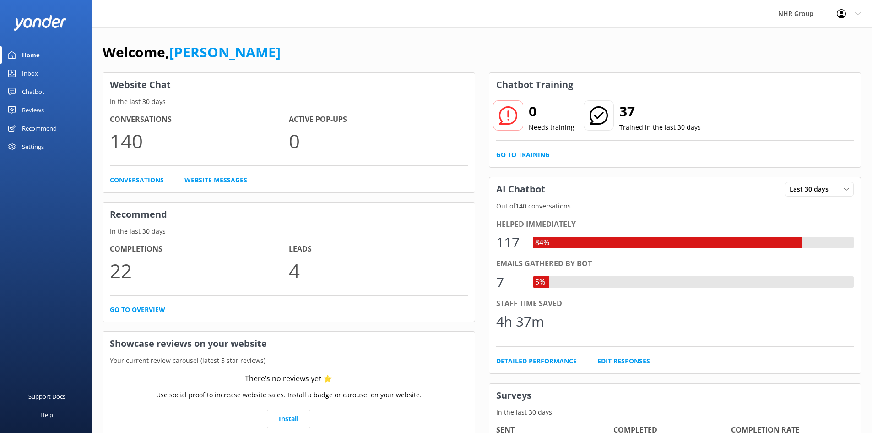
click at [26, 70] on div "Inbox" at bounding box center [30, 73] width 16 height 18
